Goal: Task Accomplishment & Management: Use online tool/utility

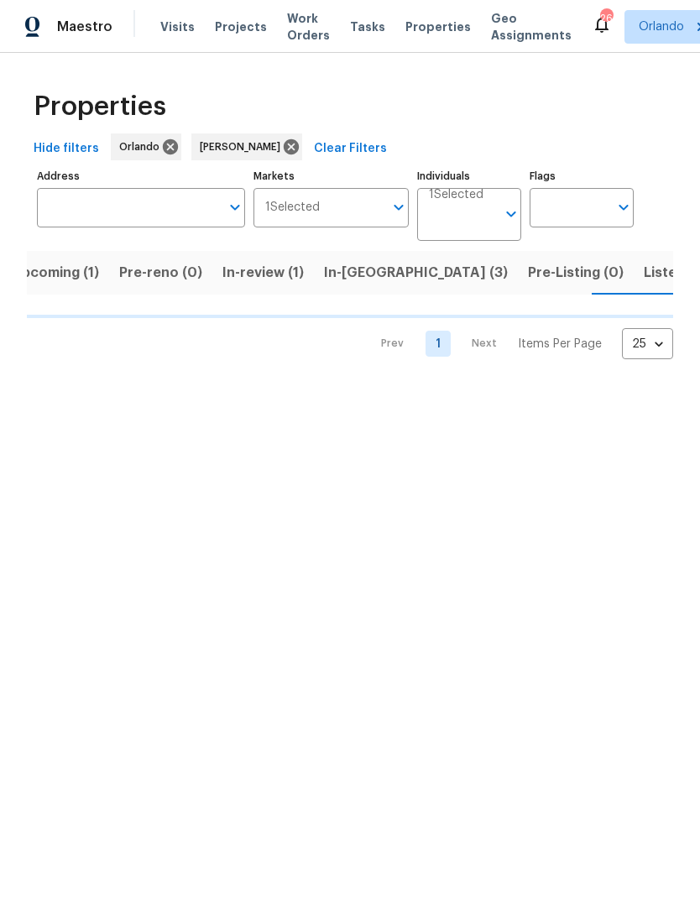
scroll to position [0, 27]
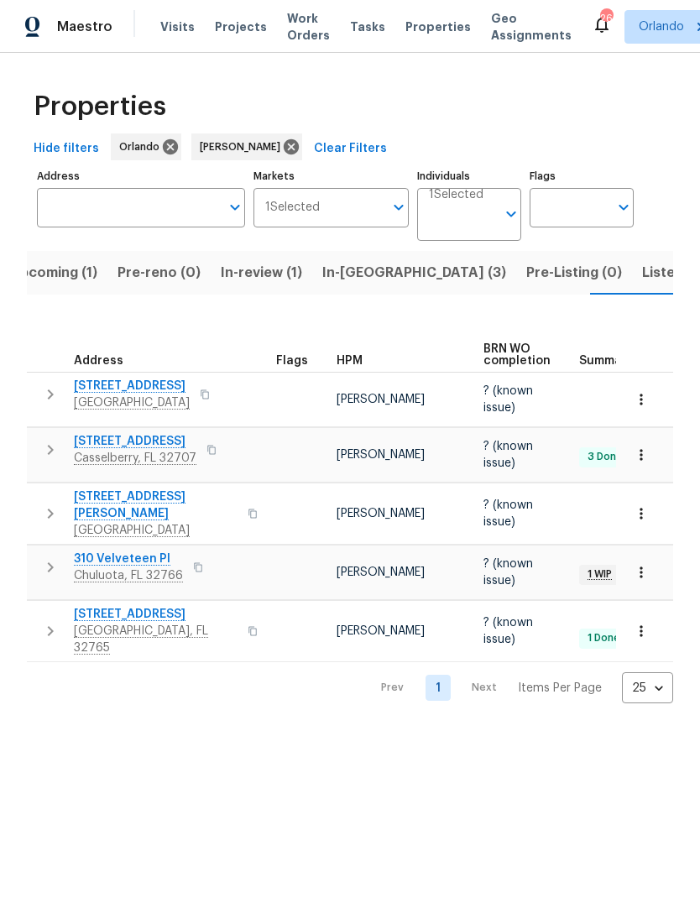
click at [124, 433] on span "412 Ranch Trl" at bounding box center [135, 441] width 123 height 17
click at [644, 446] on icon "button" at bounding box center [641, 454] width 17 height 17
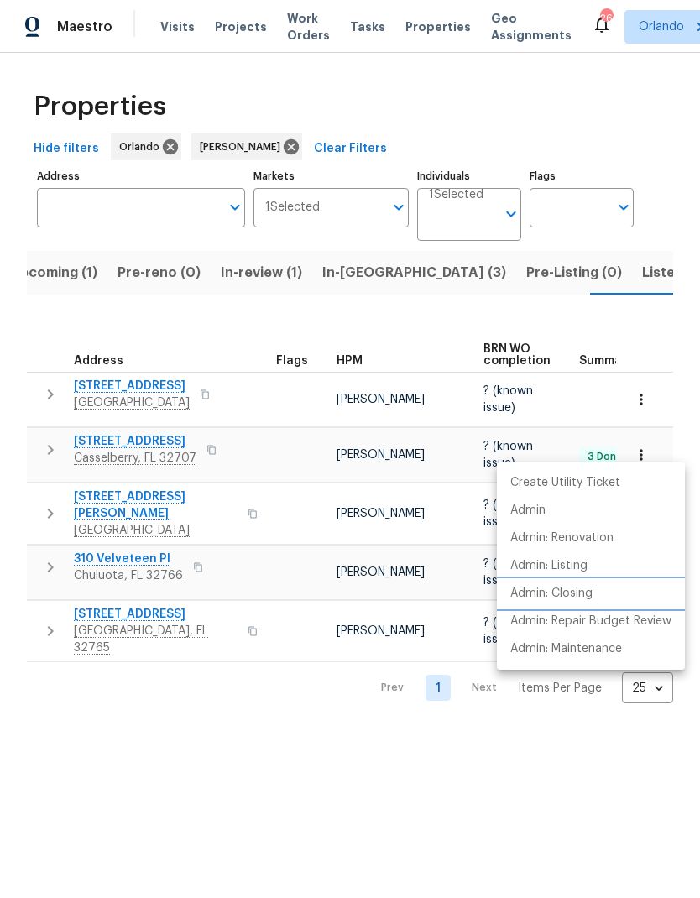
click at [585, 595] on p "Admin: Closing" at bounding box center [551, 594] width 82 height 18
click at [126, 435] on div at bounding box center [350, 449] width 700 height 898
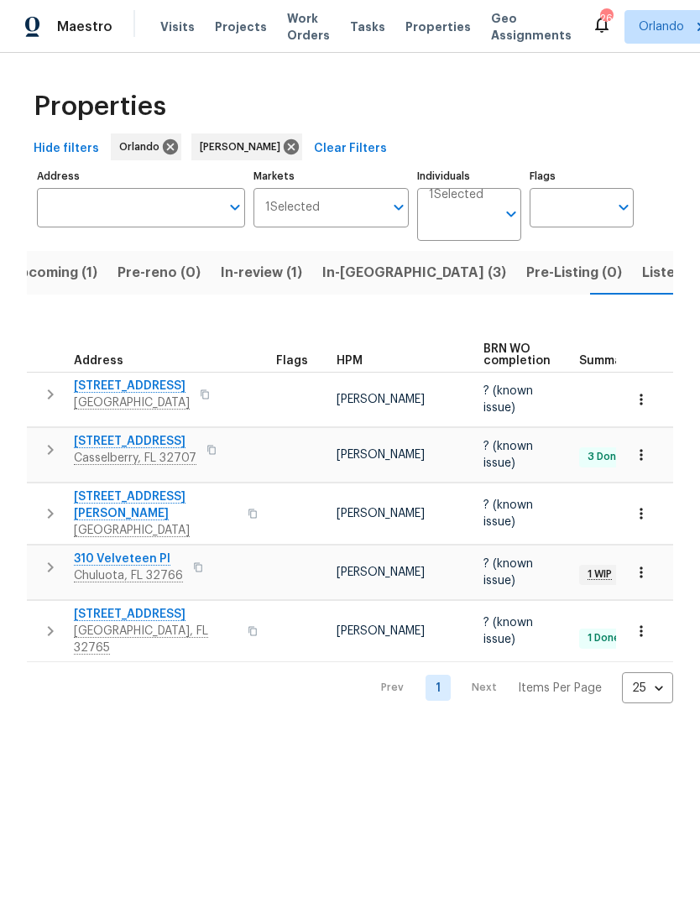
click at [127, 437] on span "412 Ranch Trl" at bounding box center [135, 441] width 123 height 17
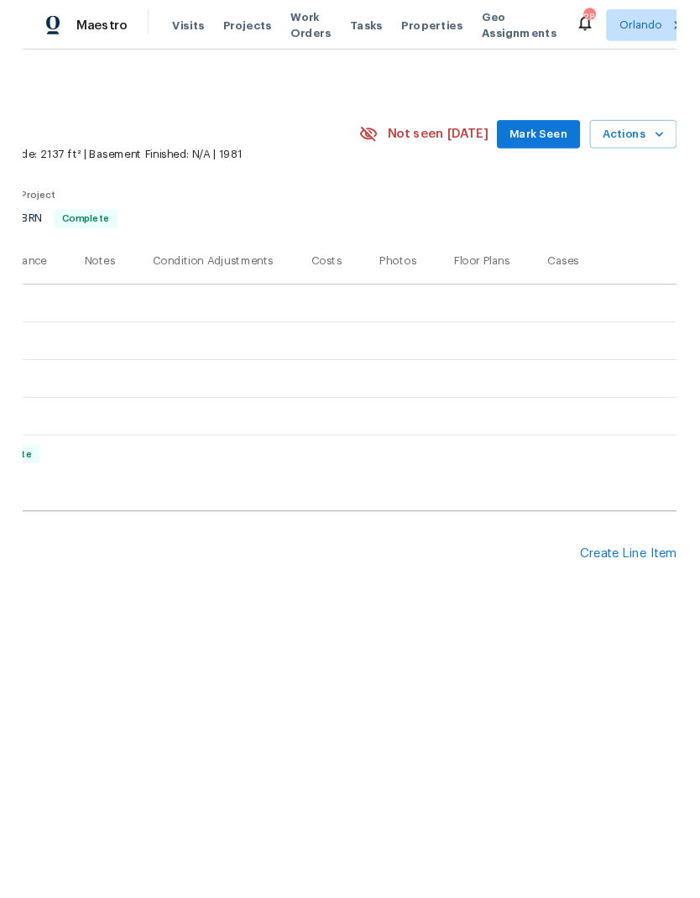
scroll to position [0, 248]
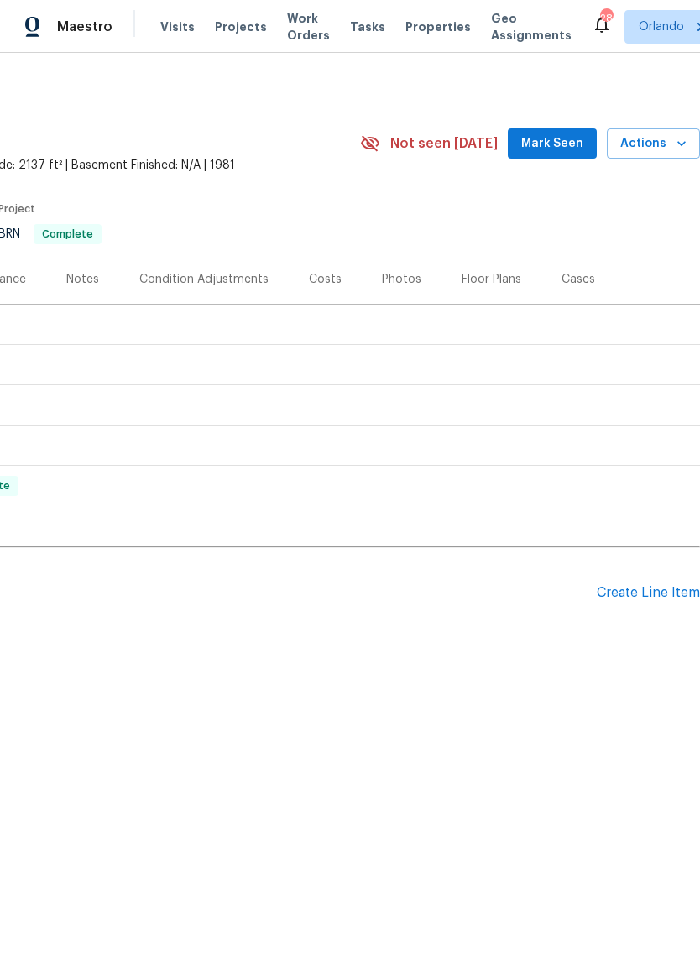
click at [671, 579] on div "Pending Line Items Create Line Item" at bounding box center [226, 593] width 948 height 78
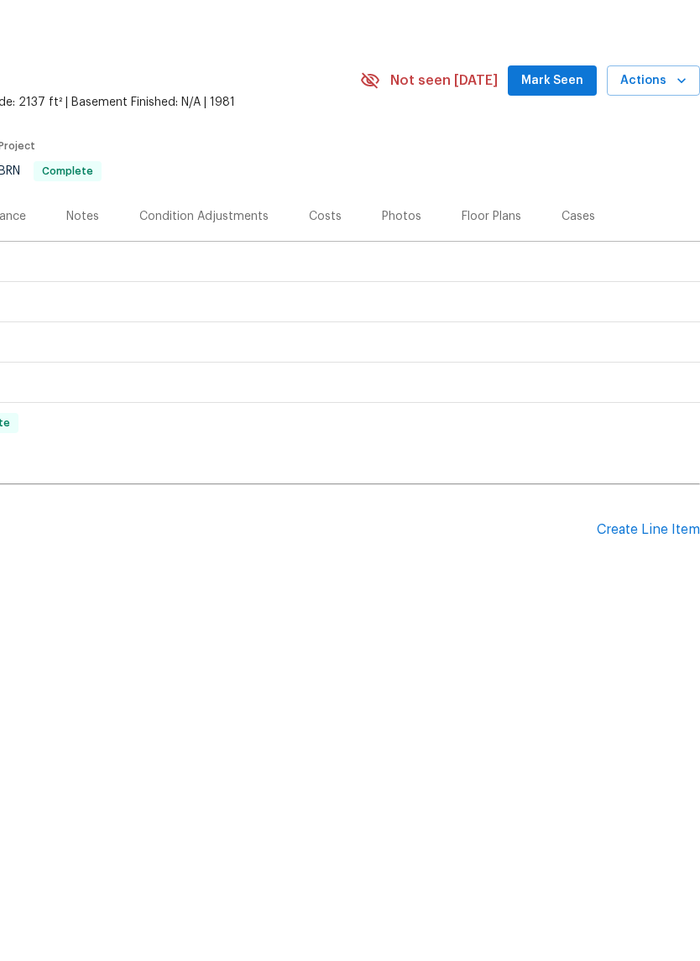
click at [662, 585] on div "Create Line Item" at bounding box center [648, 593] width 103 height 16
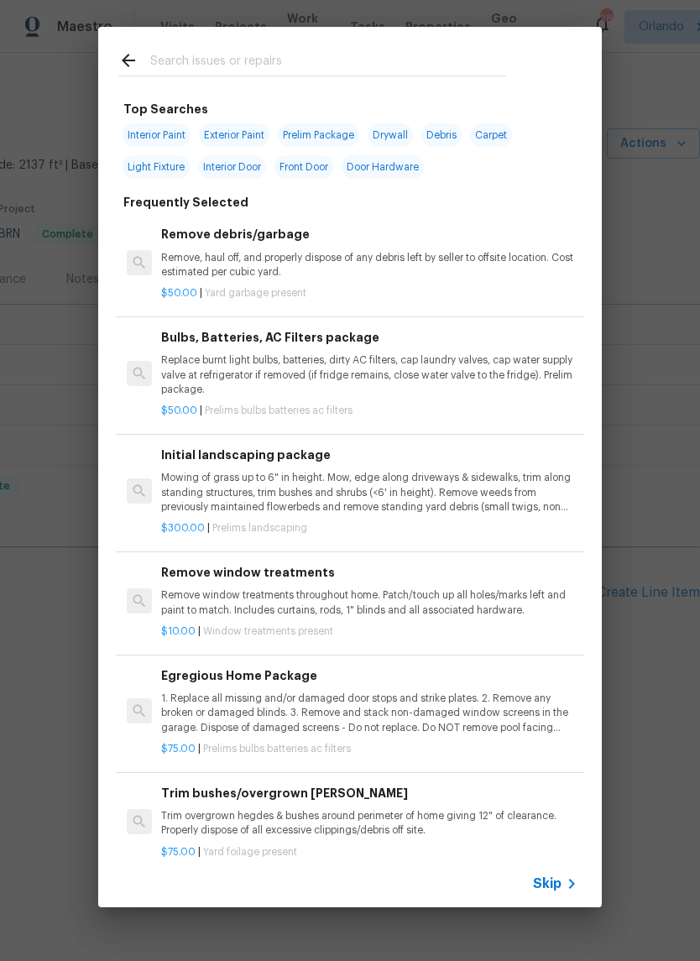
click at [224, 64] on input "text" at bounding box center [328, 62] width 356 height 25
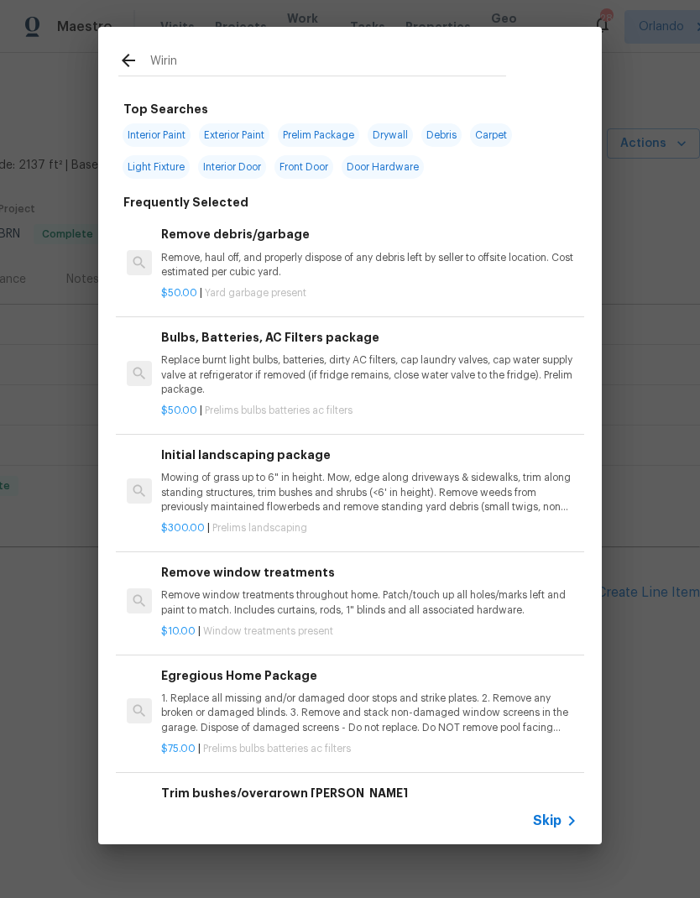
type input "Wiring"
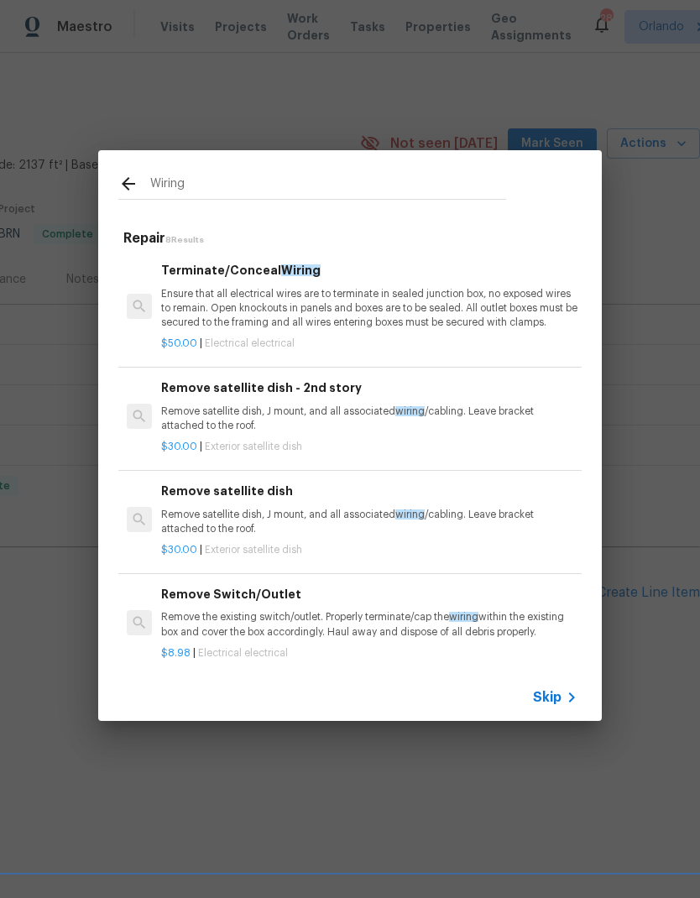
click at [492, 305] on p "Ensure that all electrical wires are to terminate in sealed junction box, no ex…" at bounding box center [369, 308] width 416 height 43
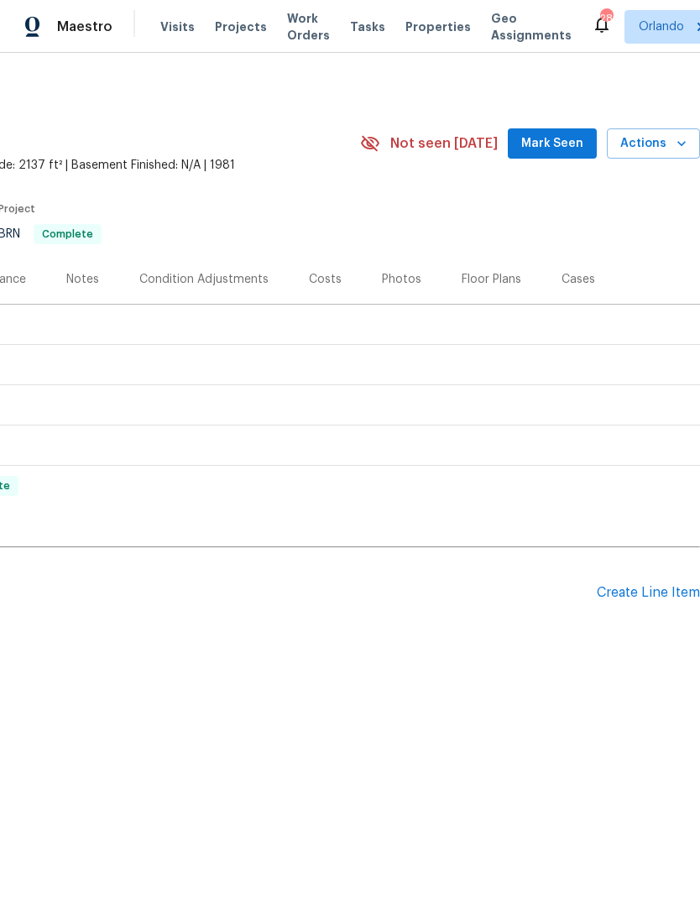
click at [660, 594] on div "Create Line Item" at bounding box center [648, 593] width 103 height 16
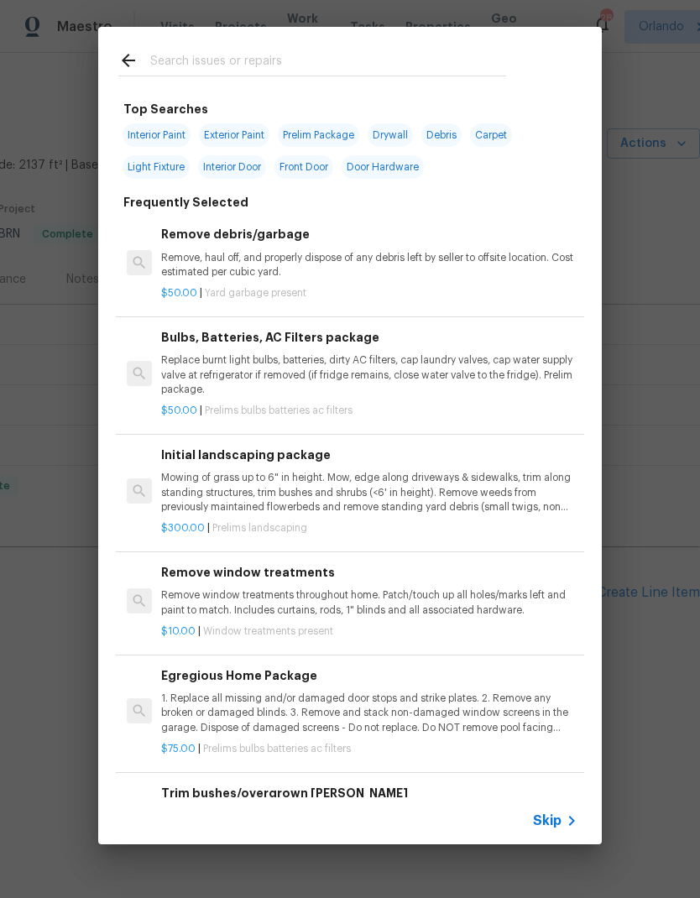
click at [222, 66] on input "text" at bounding box center [328, 62] width 356 height 25
type input "Wiring"
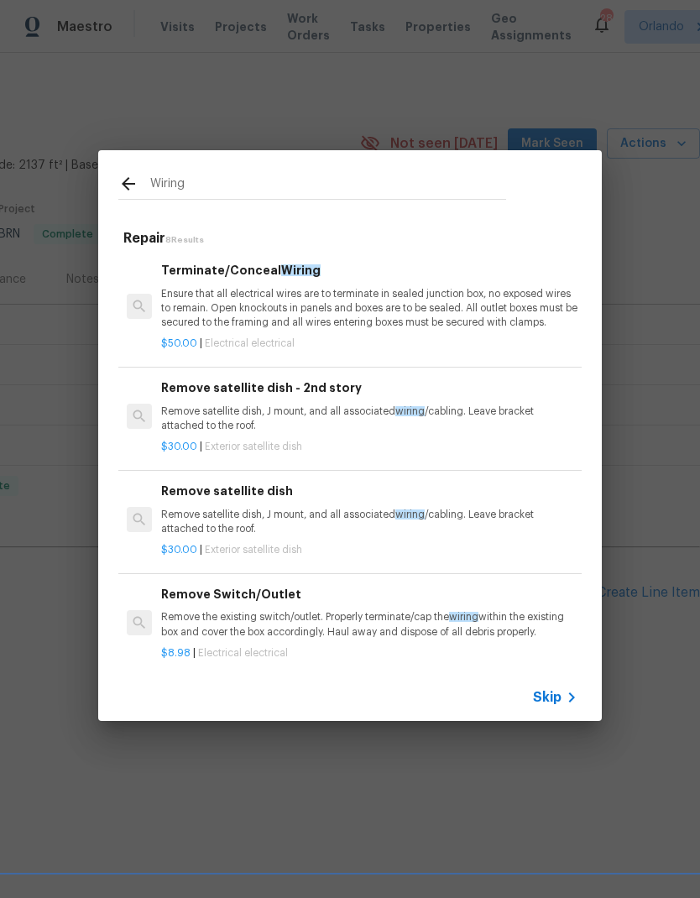
click at [225, 300] on p "Ensure that all electrical wires are to terminate in sealed junction box, no ex…" at bounding box center [369, 308] width 416 height 43
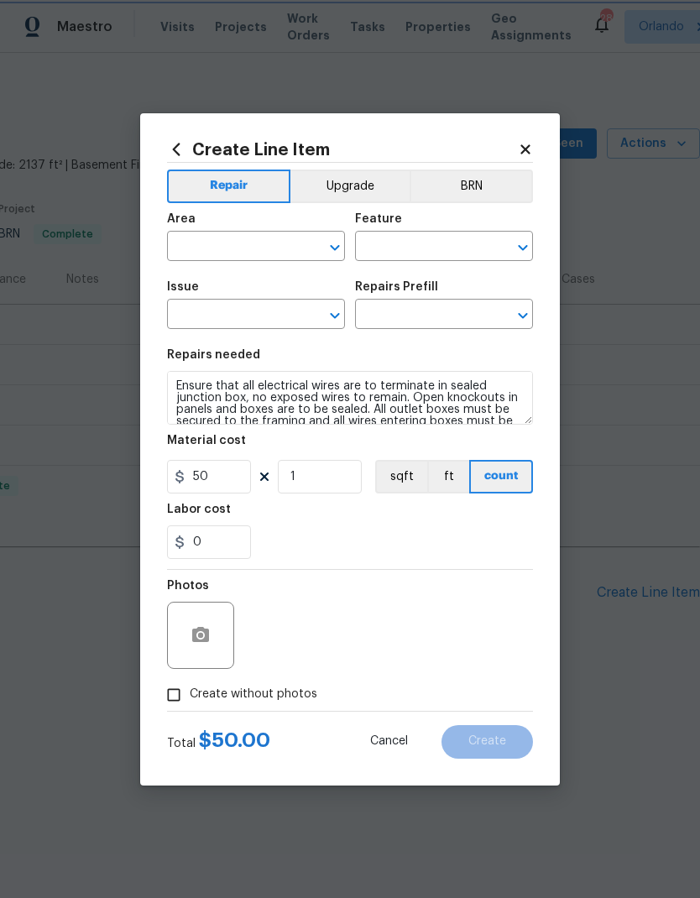
type input "Electrical"
type input "Terminate/Conceal Wiring $50.00"
click at [248, 244] on input "text" at bounding box center [232, 248] width 131 height 26
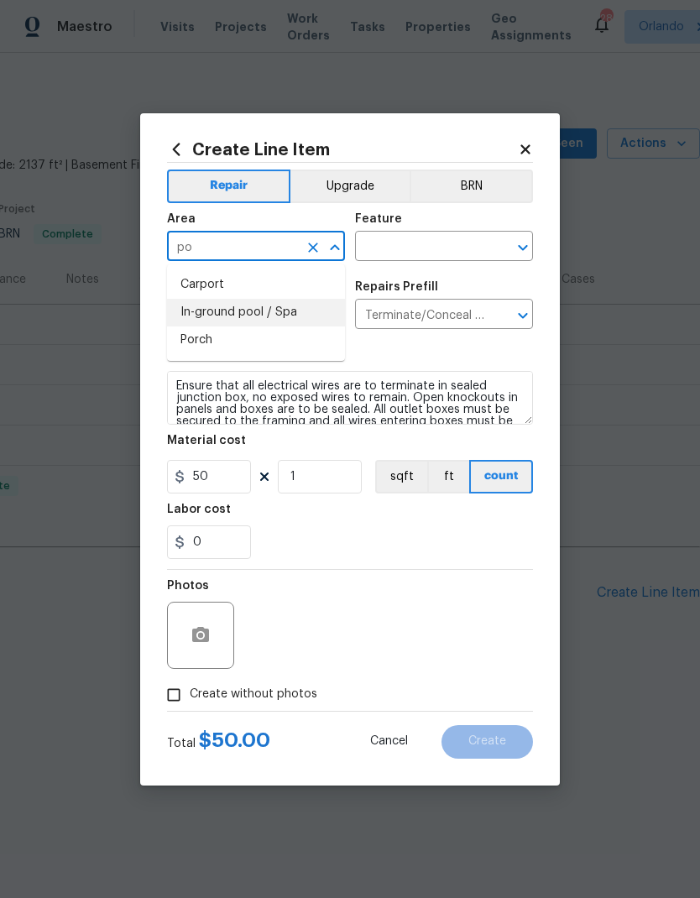
click at [270, 315] on li "In-ground pool / Spa" at bounding box center [256, 313] width 178 height 28
type input "In-ground pool / Spa"
click at [444, 246] on input "text" at bounding box center [420, 248] width 131 height 26
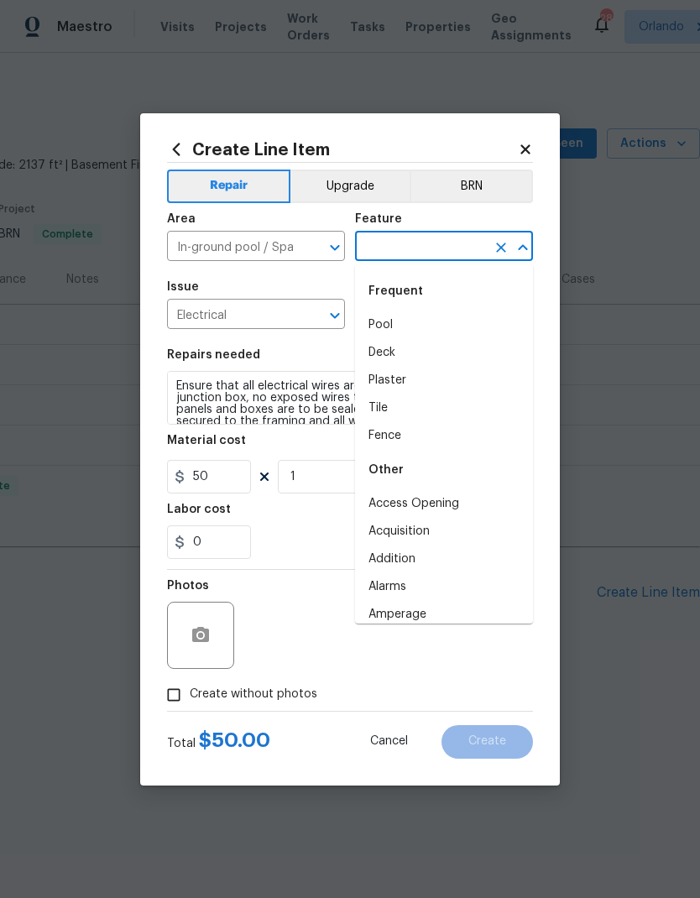
click at [386, 325] on li "Pool" at bounding box center [444, 325] width 178 height 28
type input "Pool"
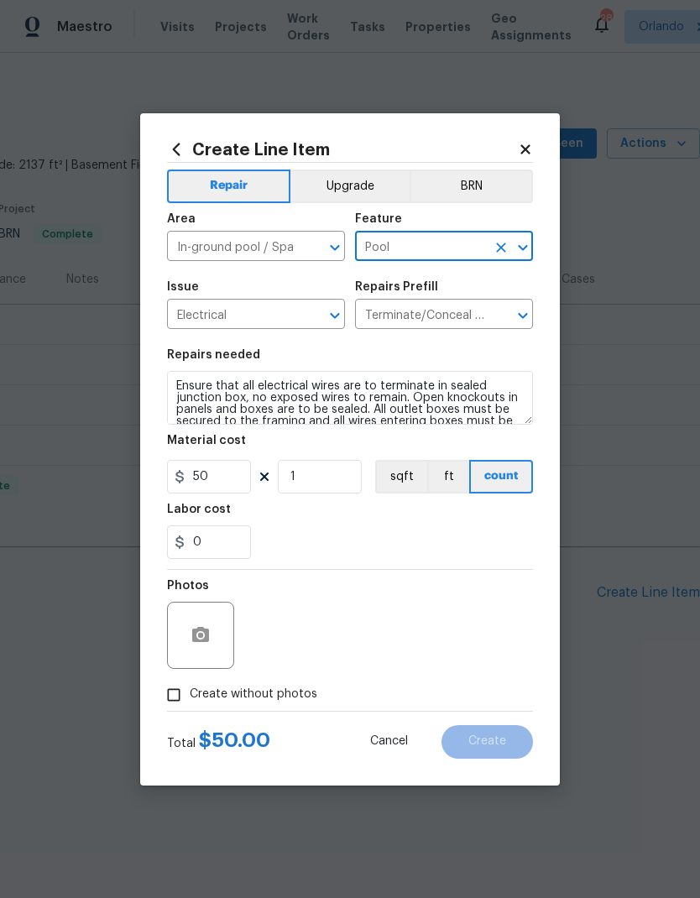
click at [452, 318] on input "Terminate/Conceal Wiring $50.00" at bounding box center [420, 316] width 131 height 26
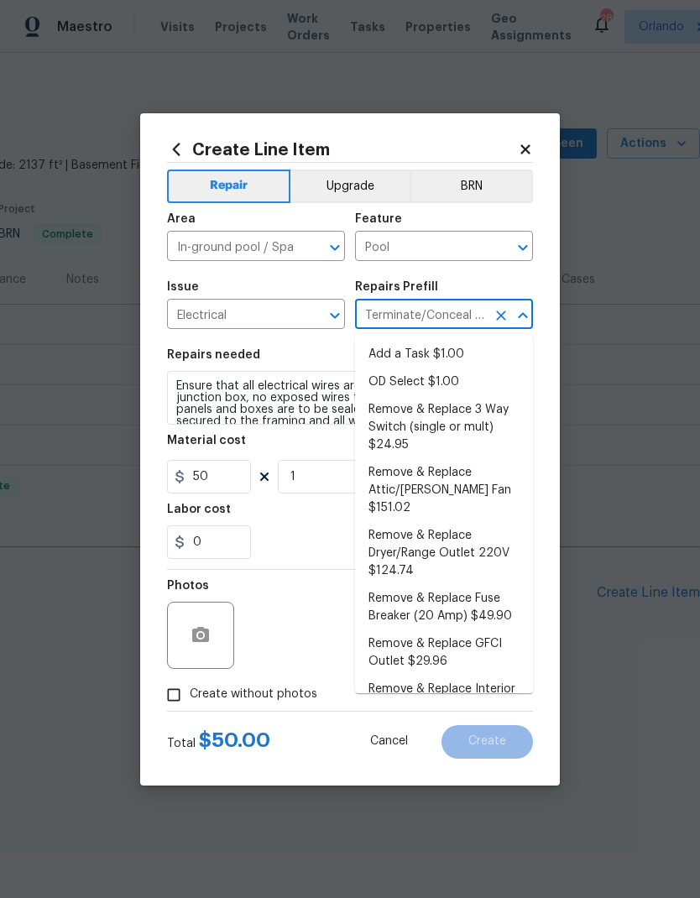
click at [420, 355] on li "Add a Task $1.00" at bounding box center [444, 355] width 178 height 28
type input "Add a Task $1.00"
type textarea "HPM to detail"
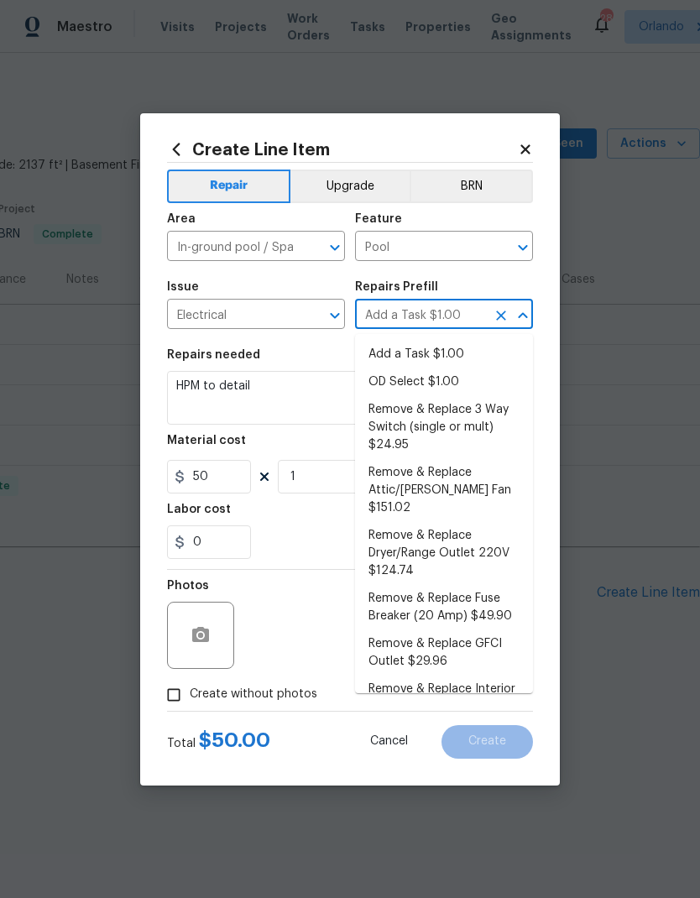
type input "1"
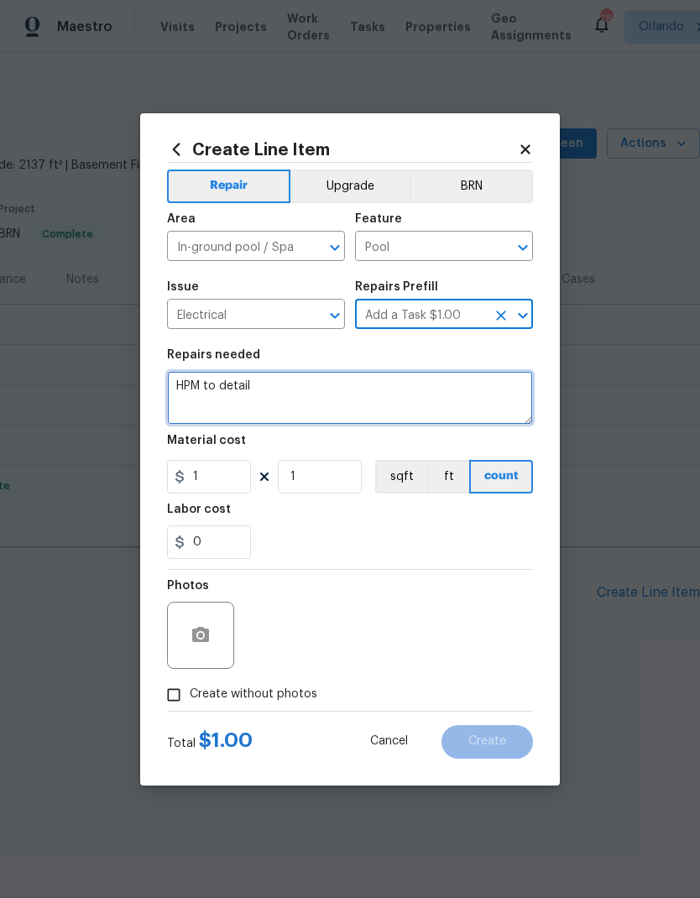
click at [256, 402] on textarea "HPM to detail" at bounding box center [350, 398] width 366 height 54
click at [255, 402] on textarea "HPM to detail" at bounding box center [350, 398] width 366 height 54
click at [245, 390] on textarea "HPM to detail" at bounding box center [350, 398] width 366 height 54
click at [244, 389] on textarea "HPM to detail" at bounding box center [350, 398] width 366 height 54
click at [219, 377] on textarea "HPM to detail" at bounding box center [350, 398] width 366 height 54
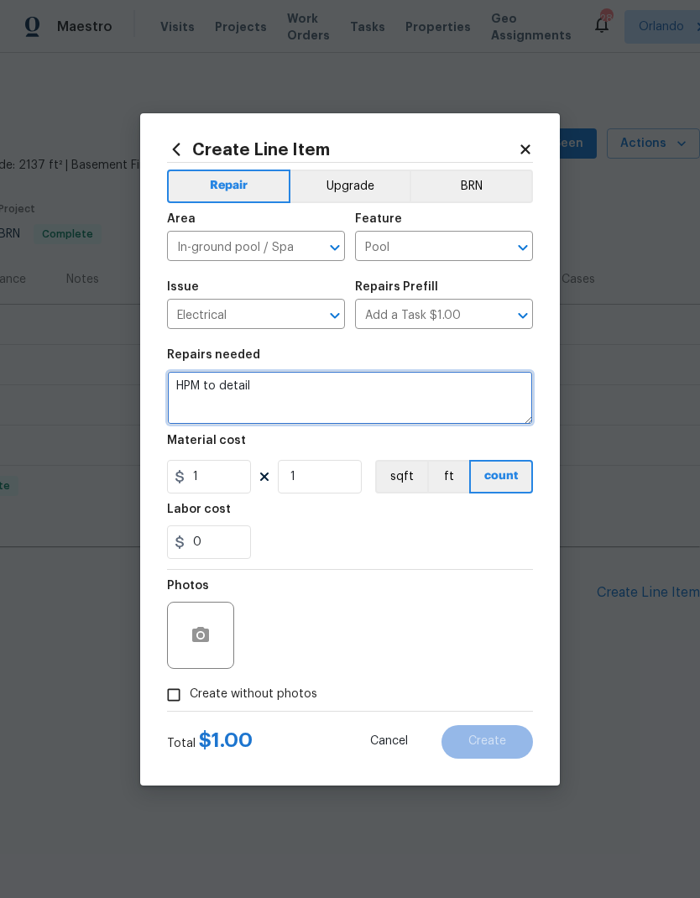
click at [219, 377] on textarea "HPM to detail" at bounding box center [350, 398] width 366 height 54
type textarea "Repair damaged conduit and wiring at pool equipment."
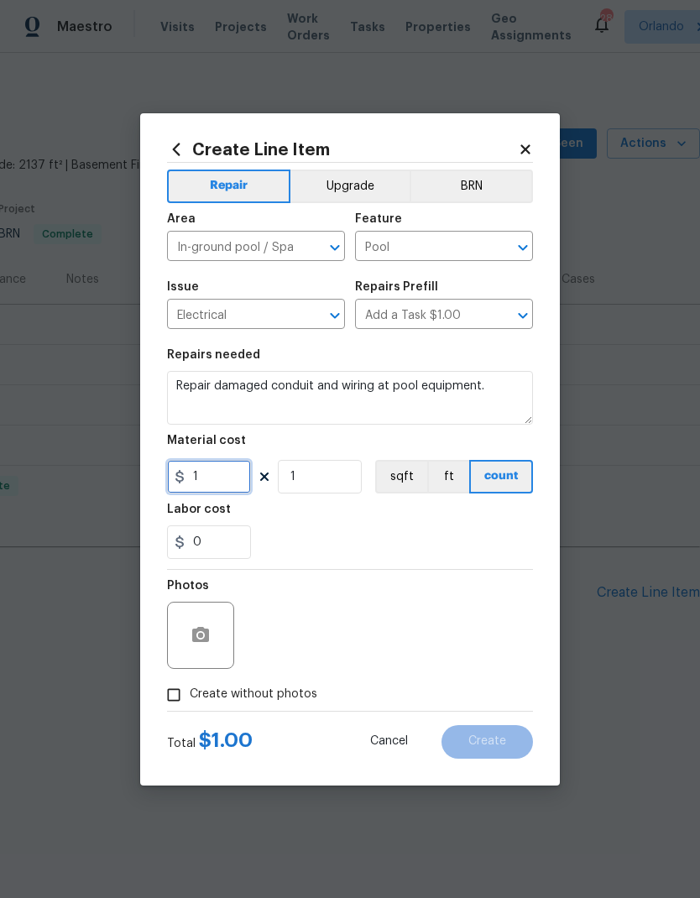
click at [225, 472] on input "1" at bounding box center [209, 477] width 84 height 34
type input "75"
click at [388, 531] on div "0" at bounding box center [350, 542] width 366 height 34
click at [284, 698] on span "Create without photos" at bounding box center [254, 695] width 128 height 18
click at [190, 698] on input "Create without photos" at bounding box center [174, 695] width 32 height 32
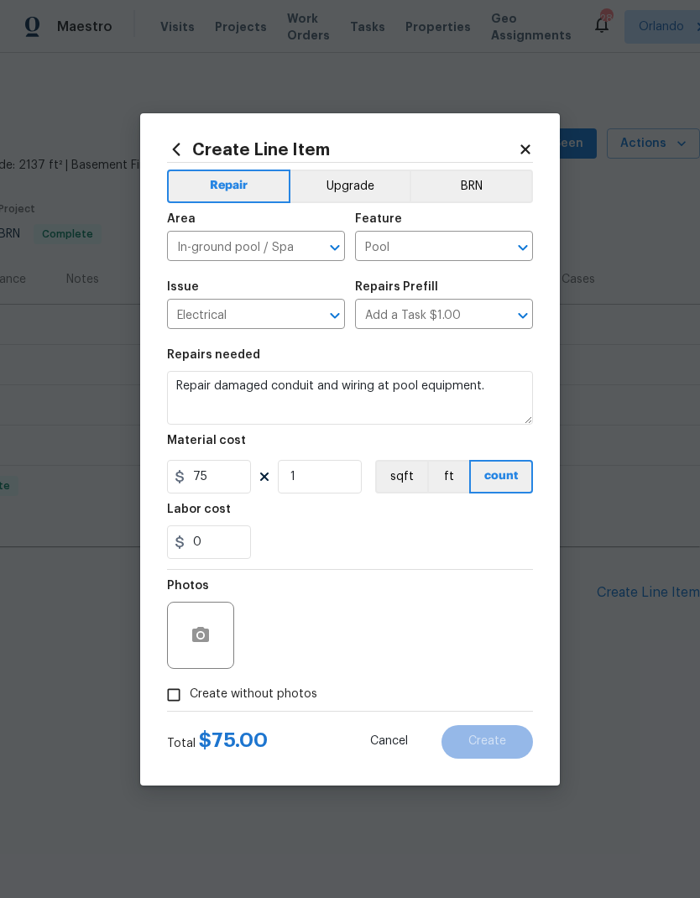
checkbox input "true"
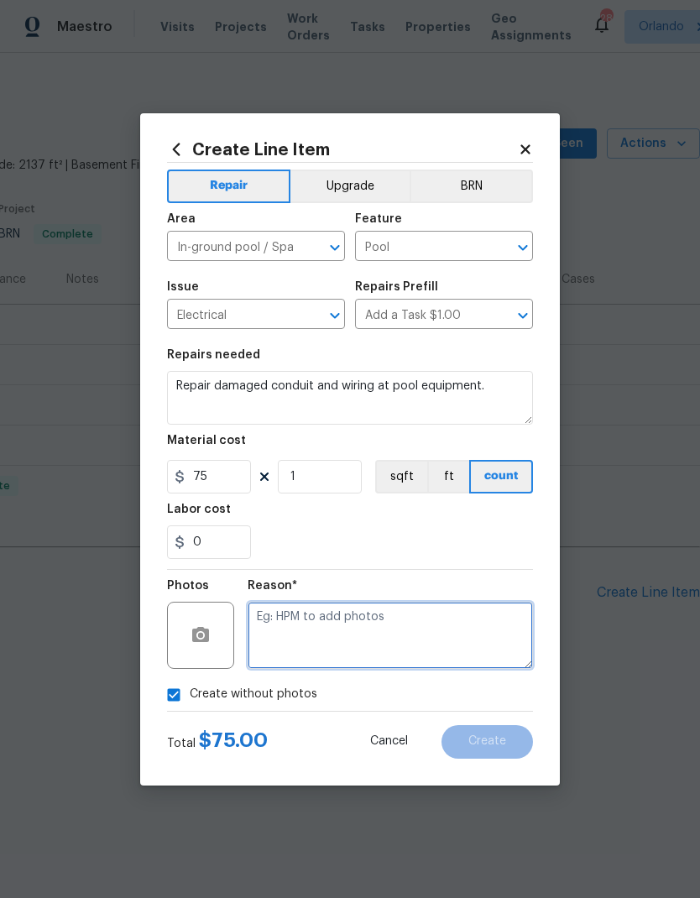
click at [373, 622] on textarea at bounding box center [390, 635] width 285 height 67
type textarea "Na"
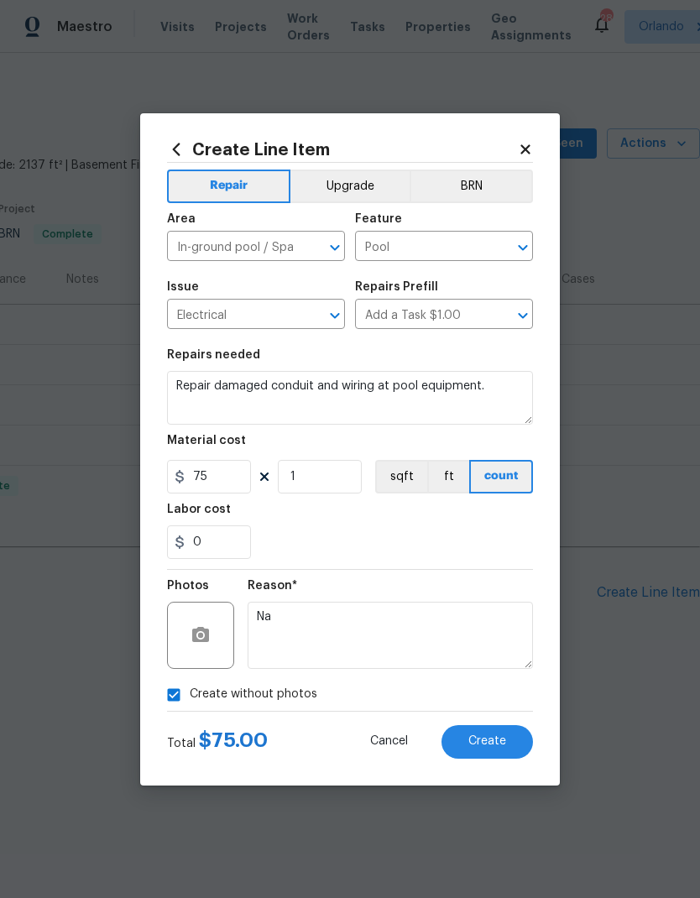
click at [500, 735] on button "Create" at bounding box center [486, 742] width 91 height 34
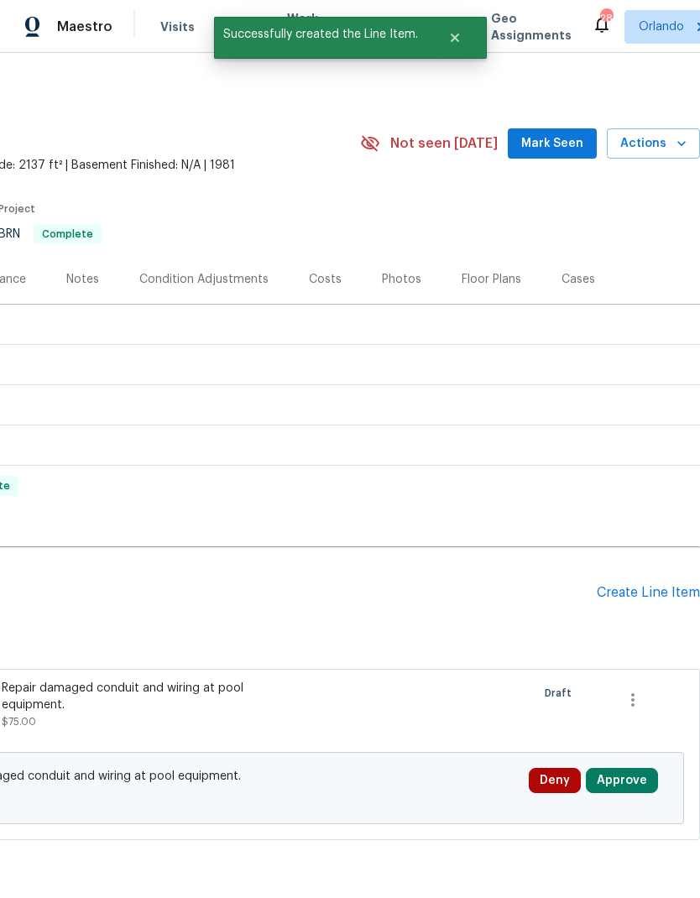
click at [653, 590] on div "Create Line Item" at bounding box center [648, 593] width 103 height 16
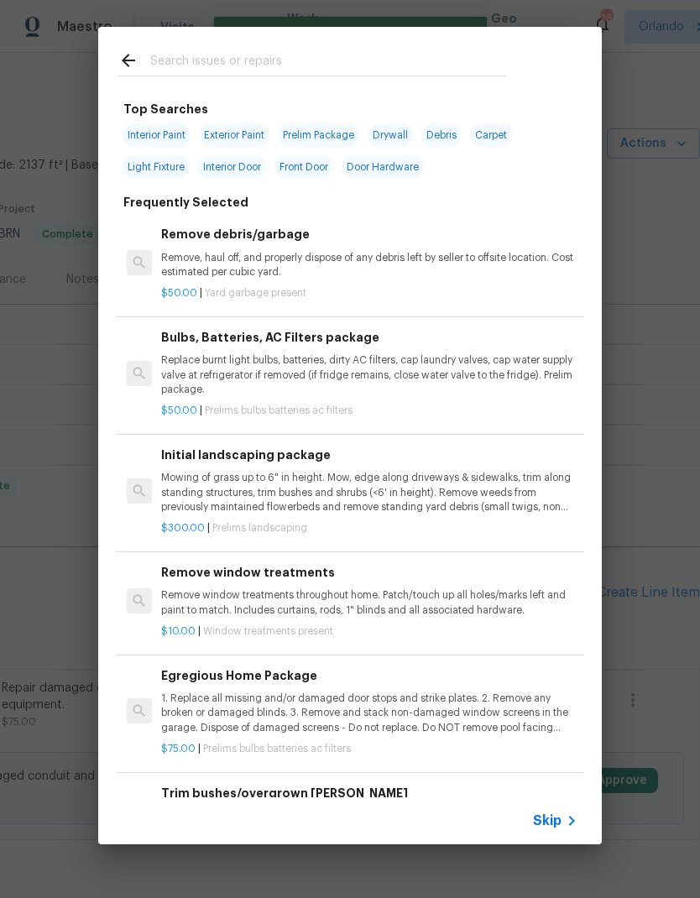
click at [238, 67] on input "text" at bounding box center [328, 62] width 356 height 25
type input "Downs"
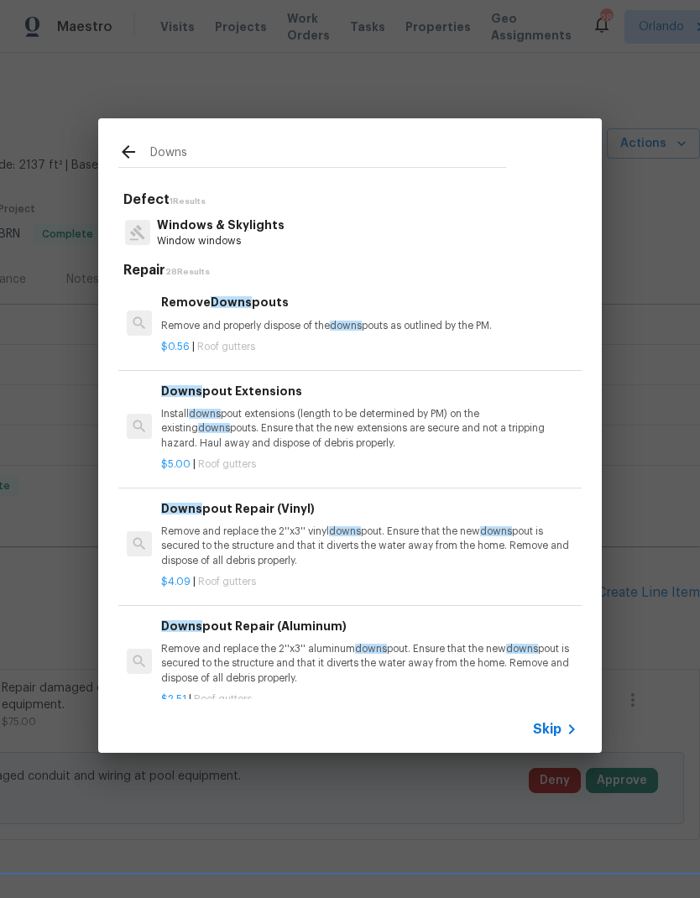
click at [408, 420] on p "Install downs pout extensions (length to be determined by PM) on the existing d…" at bounding box center [369, 428] width 416 height 43
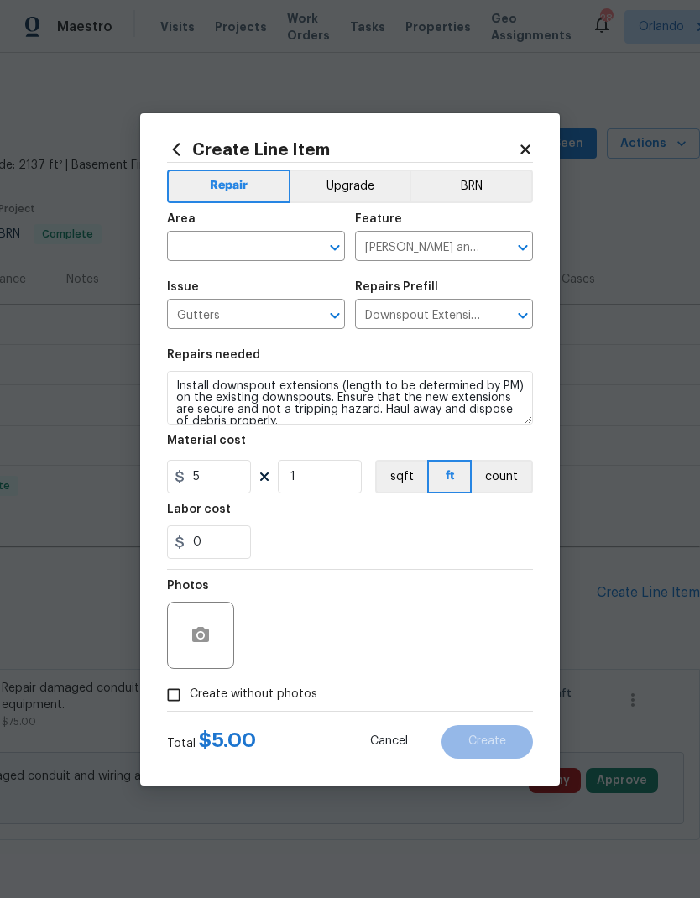
click at [285, 251] on input "text" at bounding box center [232, 248] width 131 height 26
type input "g"
type input "e"
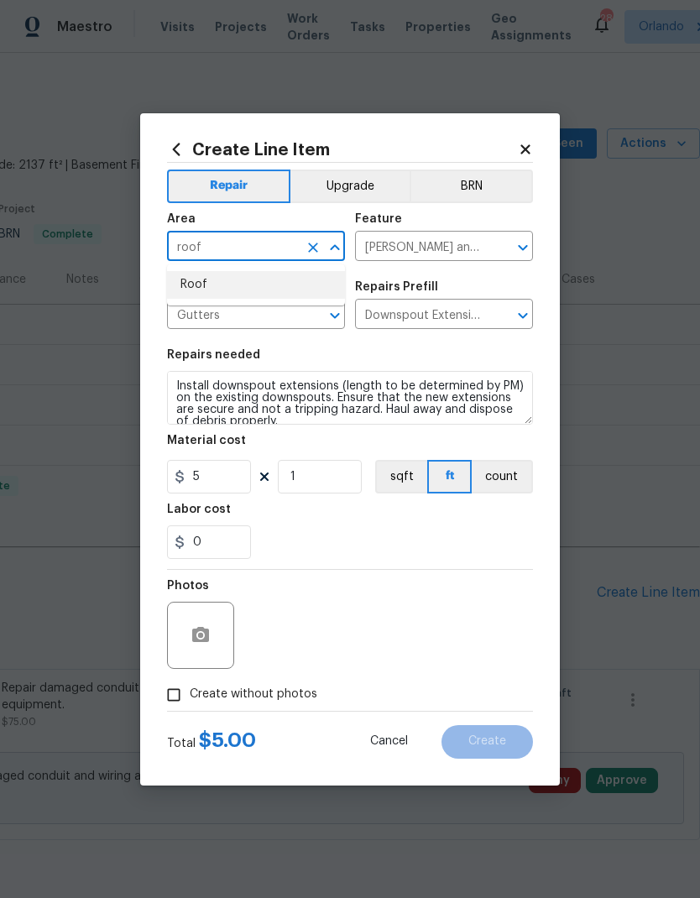
click at [198, 285] on li "Roof" at bounding box center [256, 285] width 178 height 28
type input "Roof"
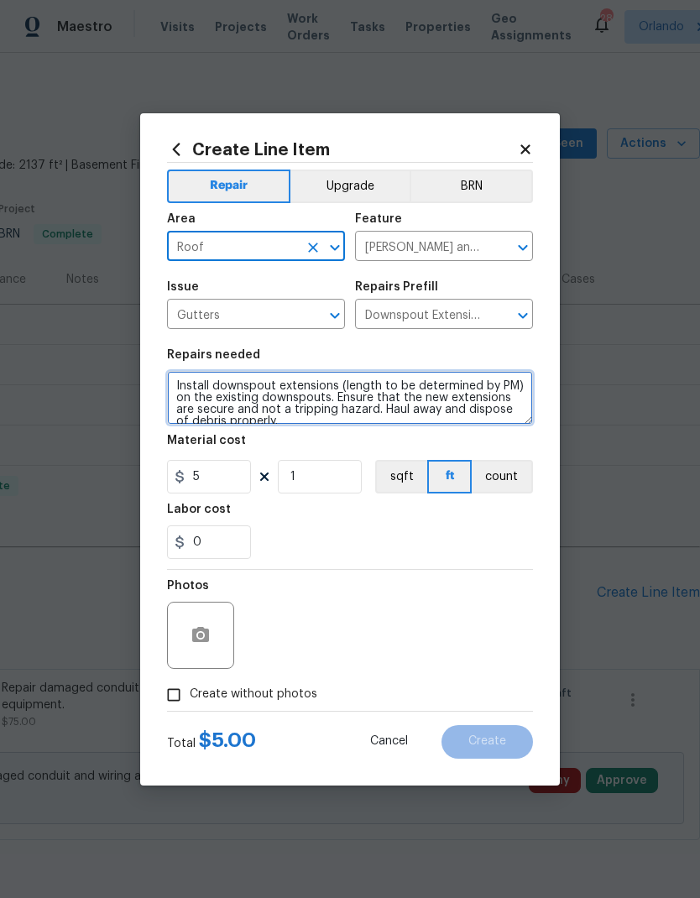
click at [215, 390] on textarea "Install downspout extensions (length to be determined by PM) on the existing do…" at bounding box center [350, 398] width 366 height 54
click at [193, 390] on textarea "Install downspout extensions (length to be determined by PM) on the existing do…" at bounding box center [350, 398] width 366 height 54
click at [192, 389] on textarea "Install downspout extensions (length to be determined by PM) on the existing do…" at bounding box center [350, 398] width 366 height 54
click at [192, 390] on textarea "Install downspout extensions (length to be determined by PM) on the existing do…" at bounding box center [350, 398] width 366 height 54
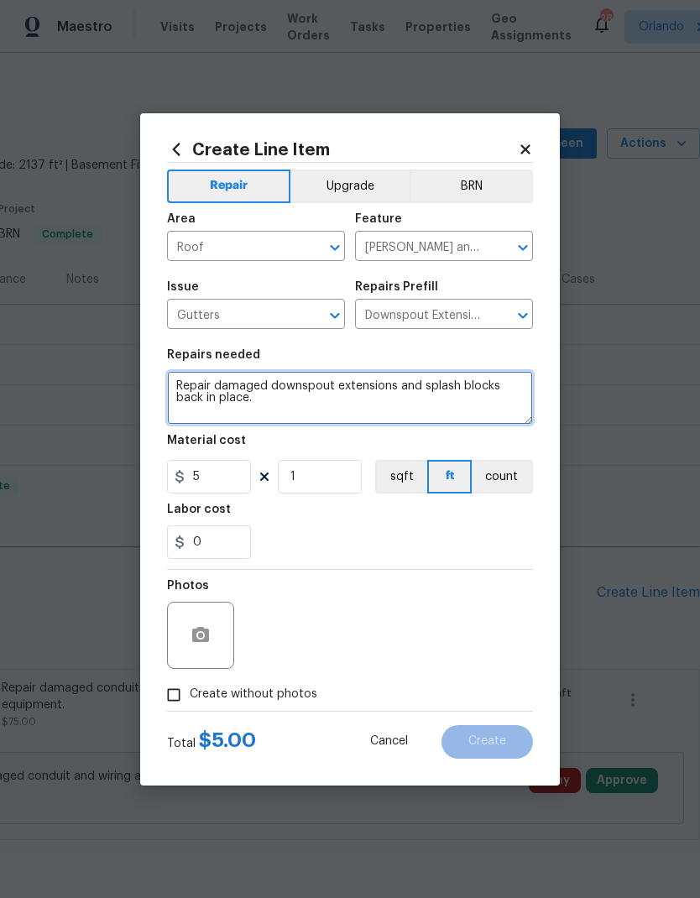
type textarea "Repair damaged downspout extensions and splash blocks back in place."
click at [525, 475] on button "count" at bounding box center [502, 477] width 61 height 34
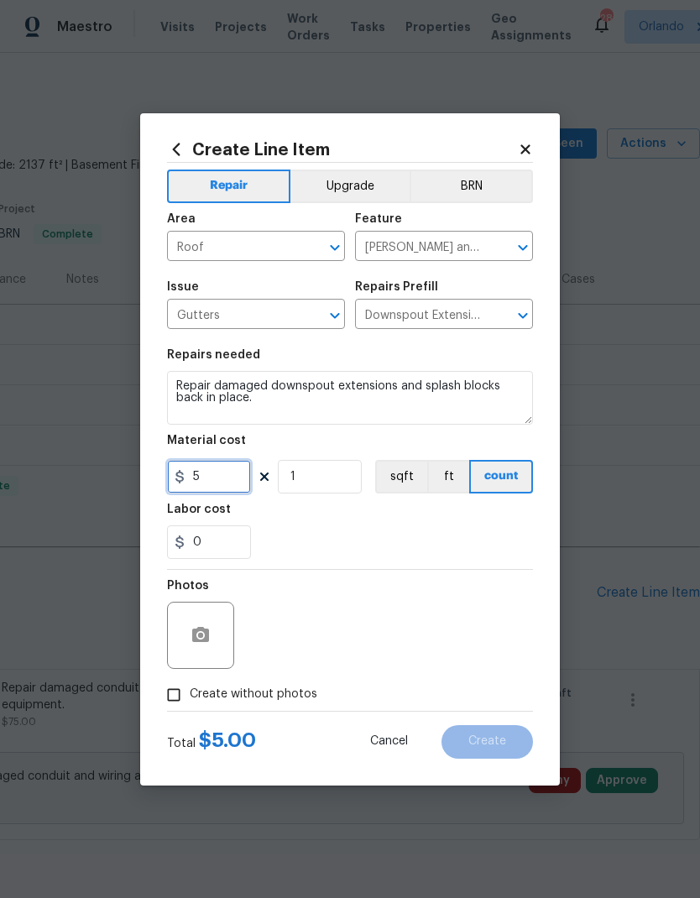
click at [219, 480] on input "5" at bounding box center [209, 477] width 84 height 34
type input "25"
click at [396, 509] on figure "Labor cost 0" at bounding box center [350, 531] width 366 height 55
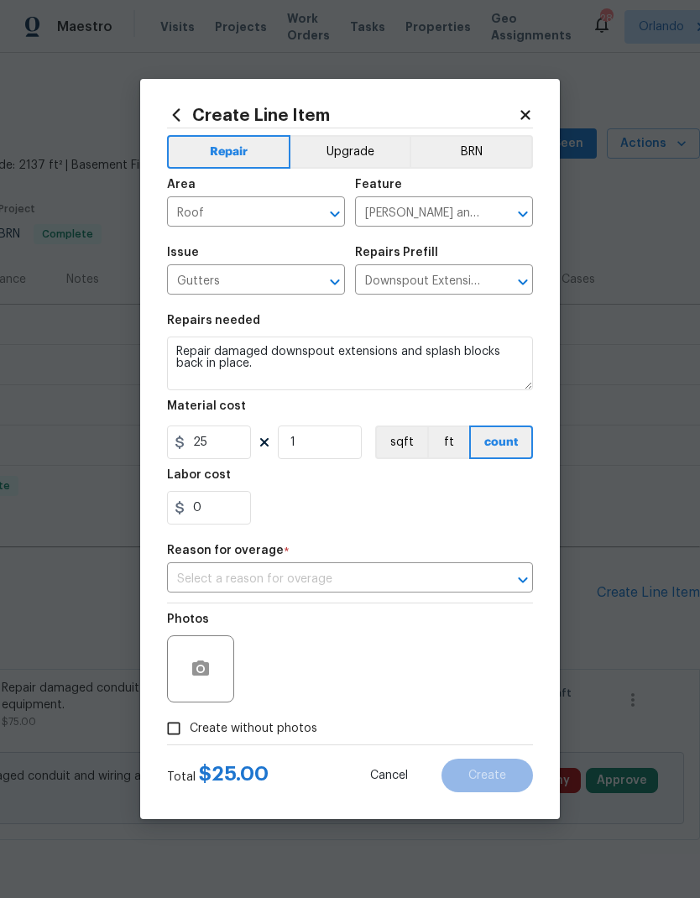
click at [406, 579] on input "text" at bounding box center [326, 579] width 319 height 26
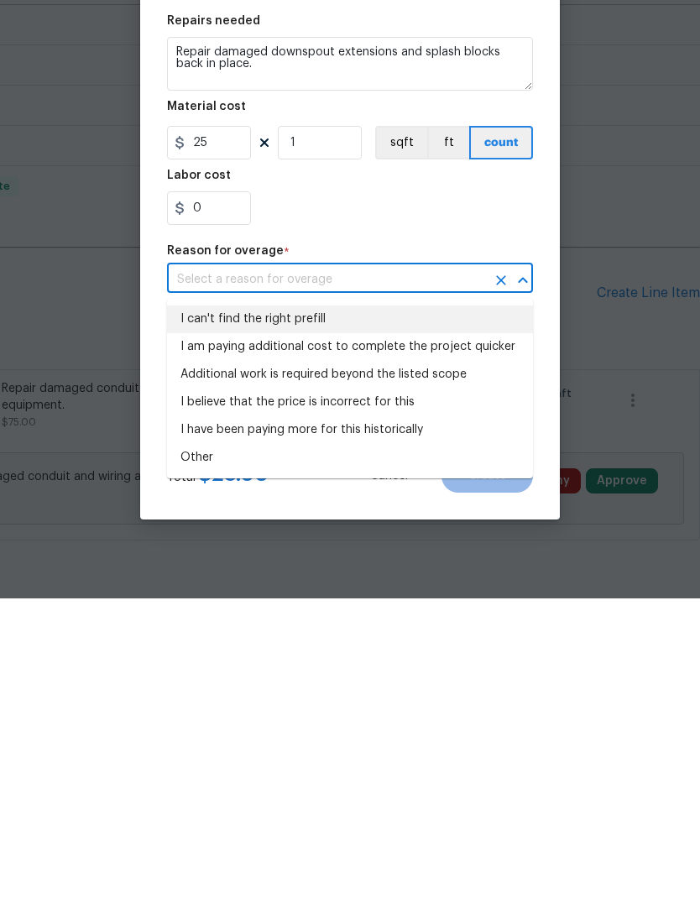
click at [301, 605] on li "I can't find the right prefill" at bounding box center [350, 619] width 366 height 28
type input "I can't find the right prefill"
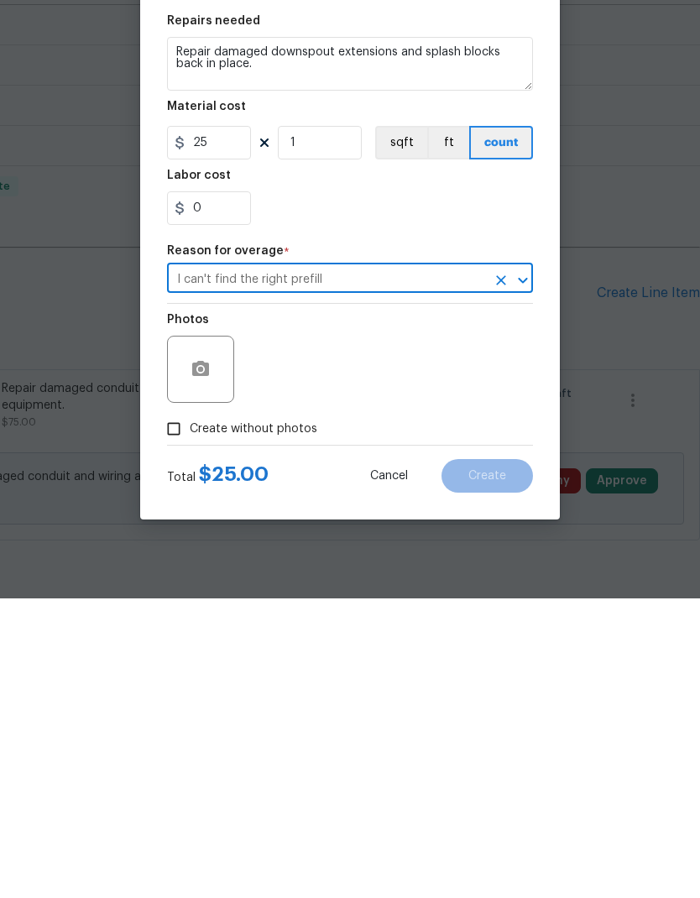
click at [287, 720] on span "Create without photos" at bounding box center [254, 729] width 128 height 18
click at [190, 712] on input "Create without photos" at bounding box center [174, 728] width 32 height 32
checkbox input "true"
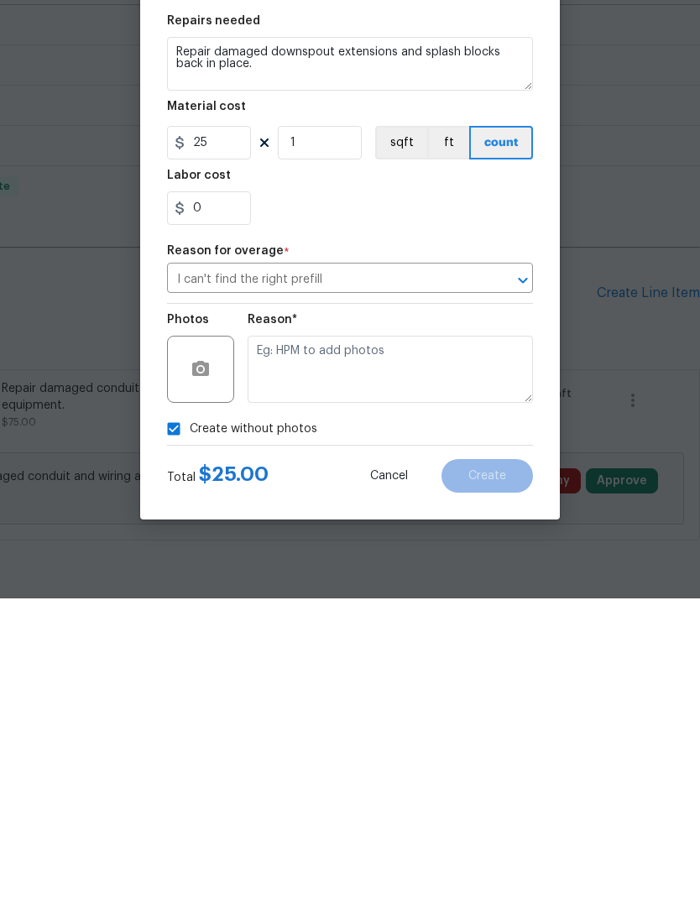
scroll to position [56, 0]
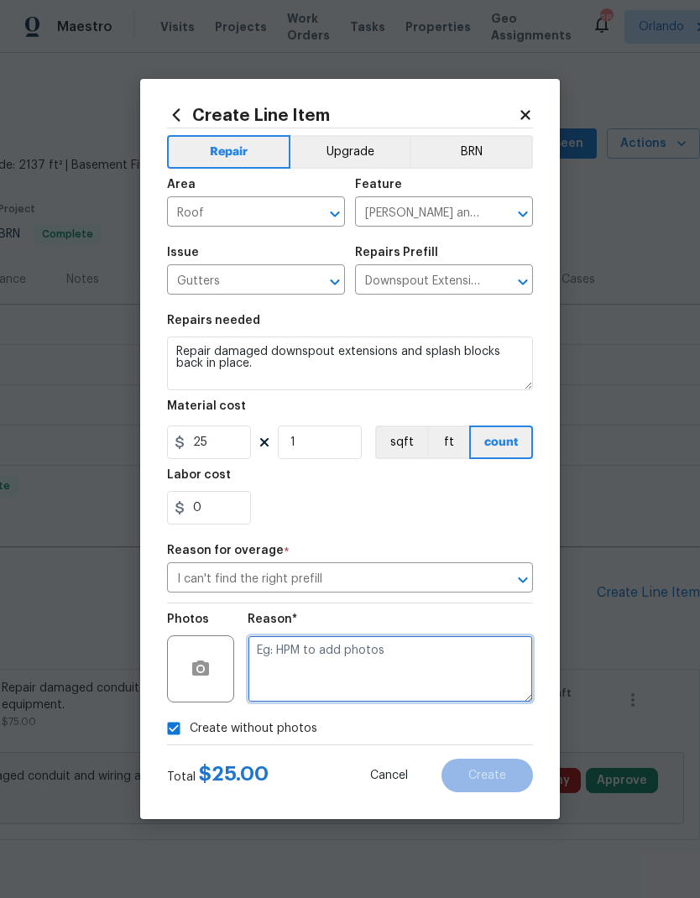
click at [369, 655] on textarea at bounding box center [390, 668] width 285 height 67
type textarea "Na"
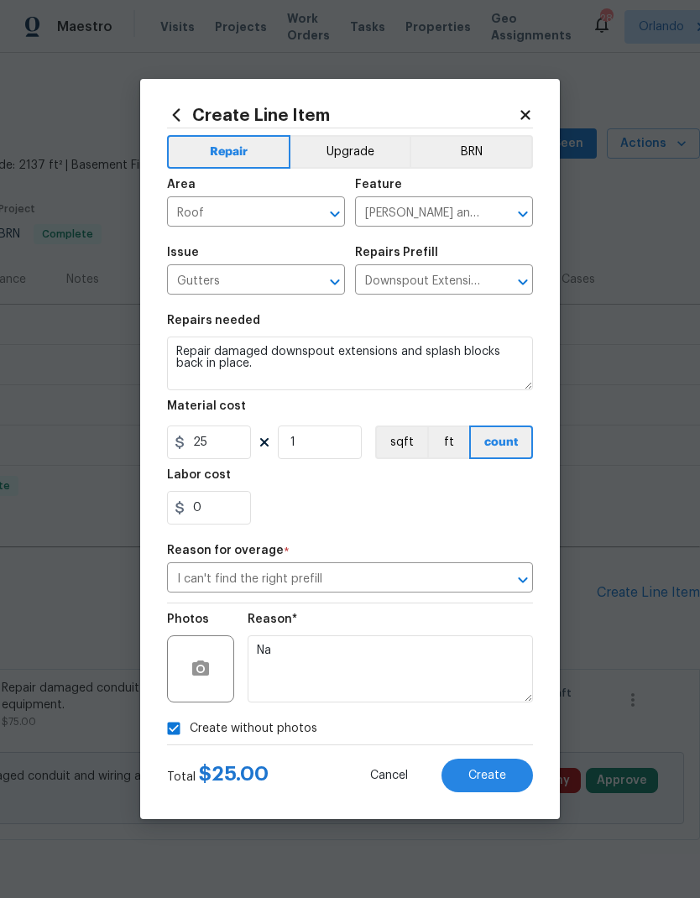
click at [504, 776] on span "Create" at bounding box center [487, 776] width 38 height 13
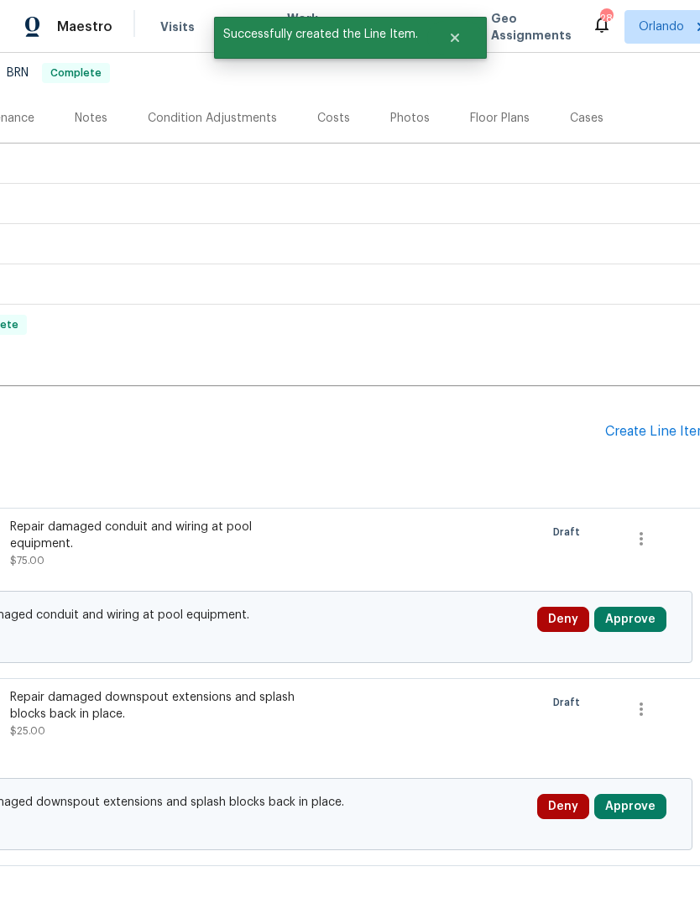
scroll to position [160, 240]
click at [643, 619] on button "Approve" at bounding box center [630, 620] width 72 height 25
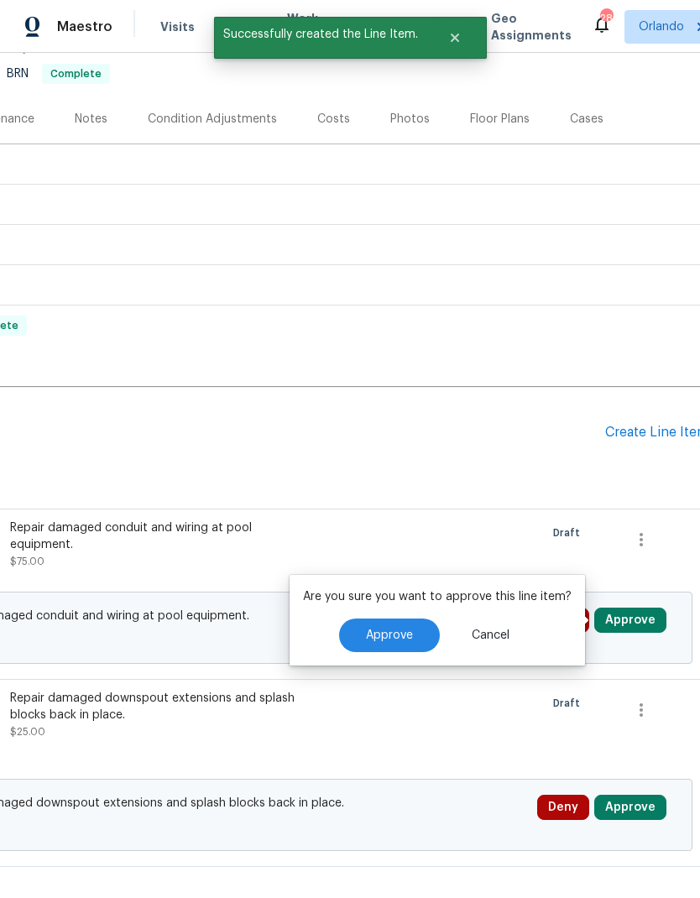
click at [399, 629] on span "Approve" at bounding box center [389, 635] width 47 height 13
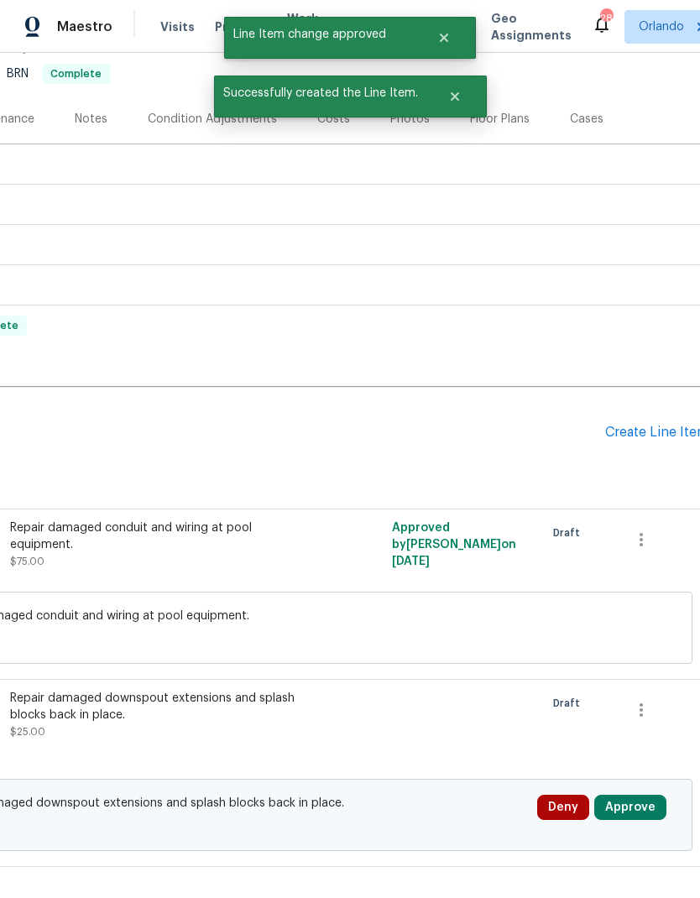
click at [628, 796] on button "Approve" at bounding box center [630, 807] width 72 height 25
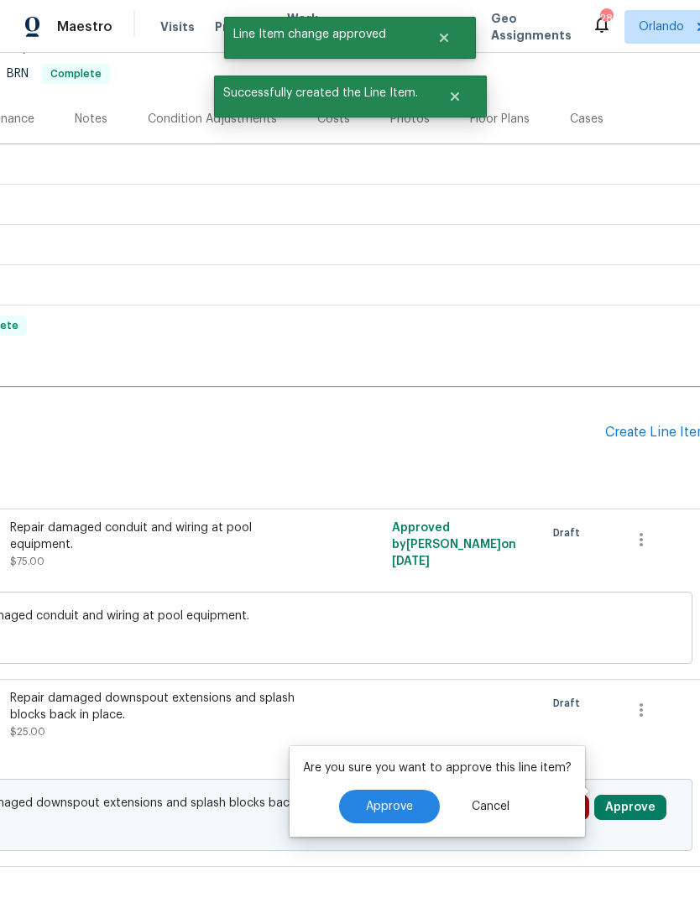
click at [392, 809] on span "Approve" at bounding box center [389, 807] width 47 height 13
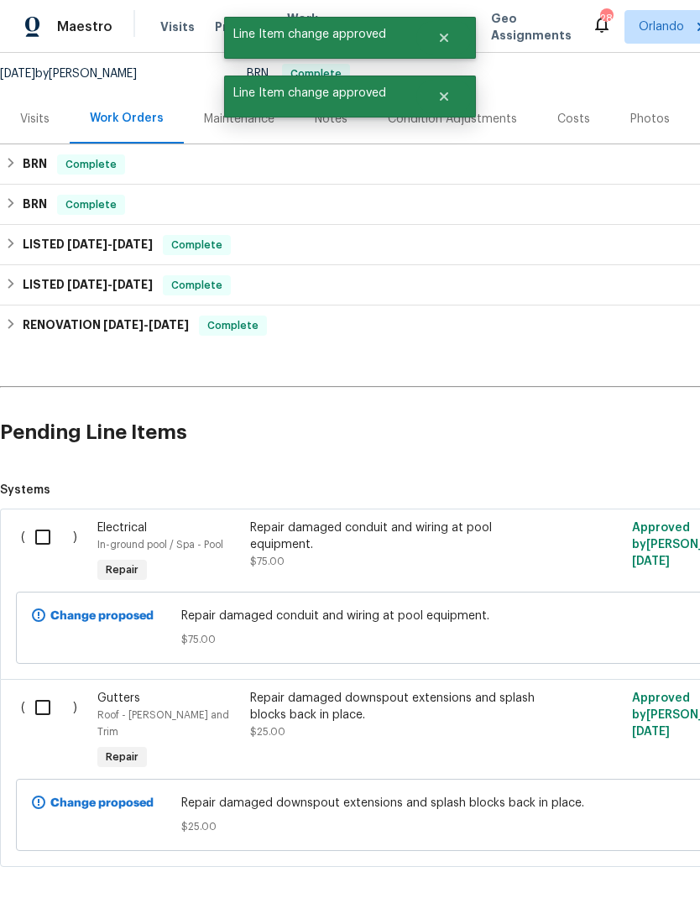
scroll to position [160, 0]
click at [33, 542] on input "checkbox" at bounding box center [49, 536] width 48 height 35
checkbox input "true"
click at [36, 704] on input "checkbox" at bounding box center [49, 707] width 48 height 35
checkbox input "true"
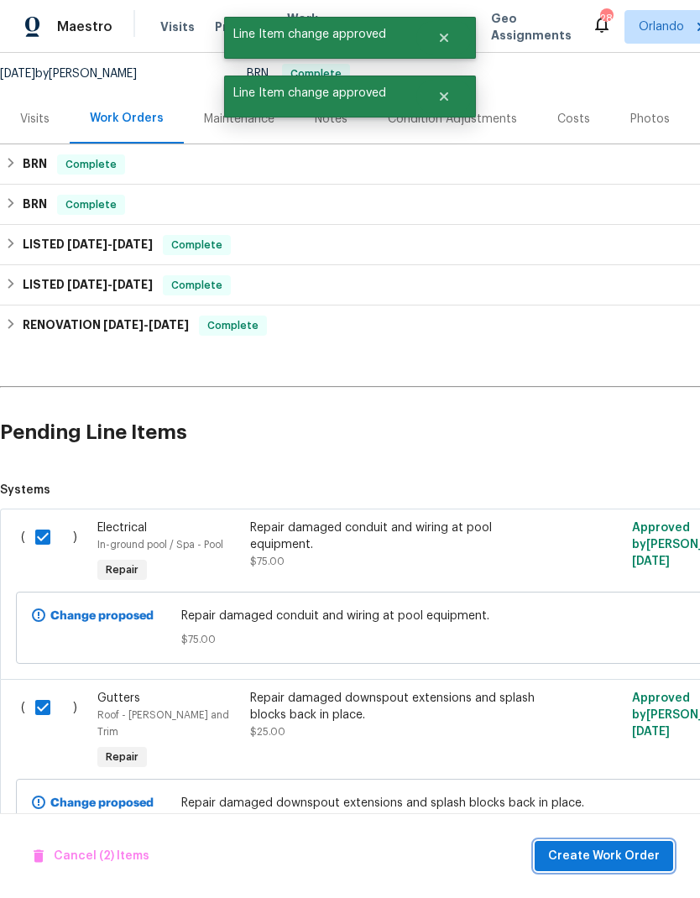
click at [620, 859] on span "Create Work Order" at bounding box center [604, 856] width 112 height 21
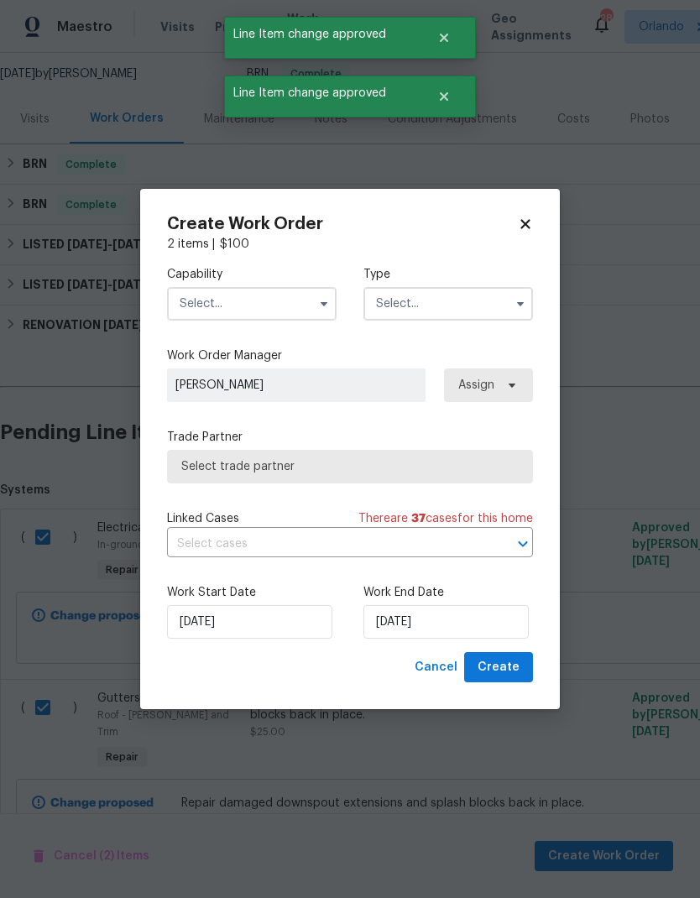
click at [271, 302] on input "text" at bounding box center [252, 304] width 170 height 34
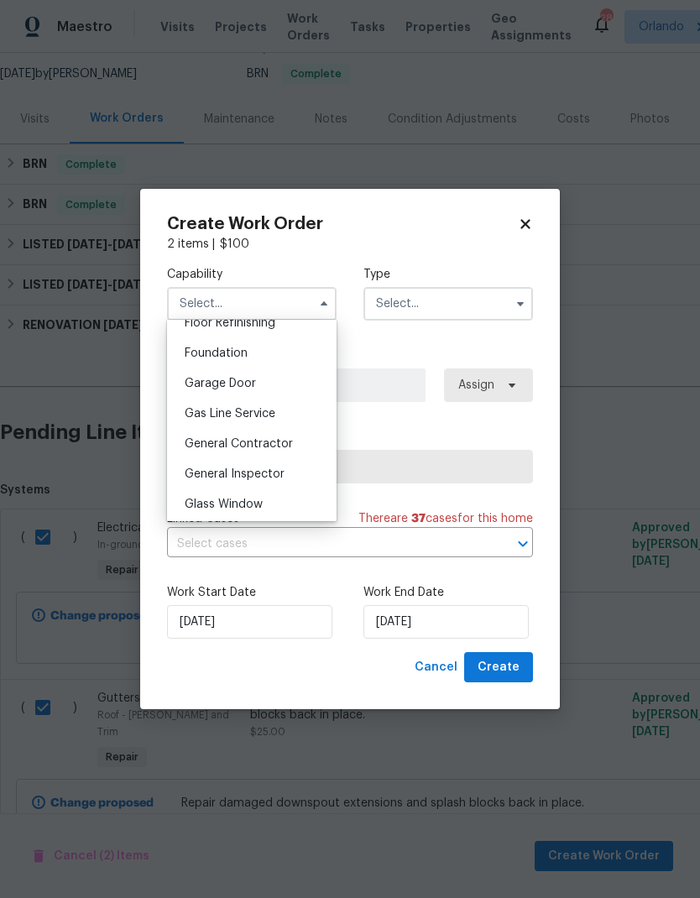
scroll to position [714, 0]
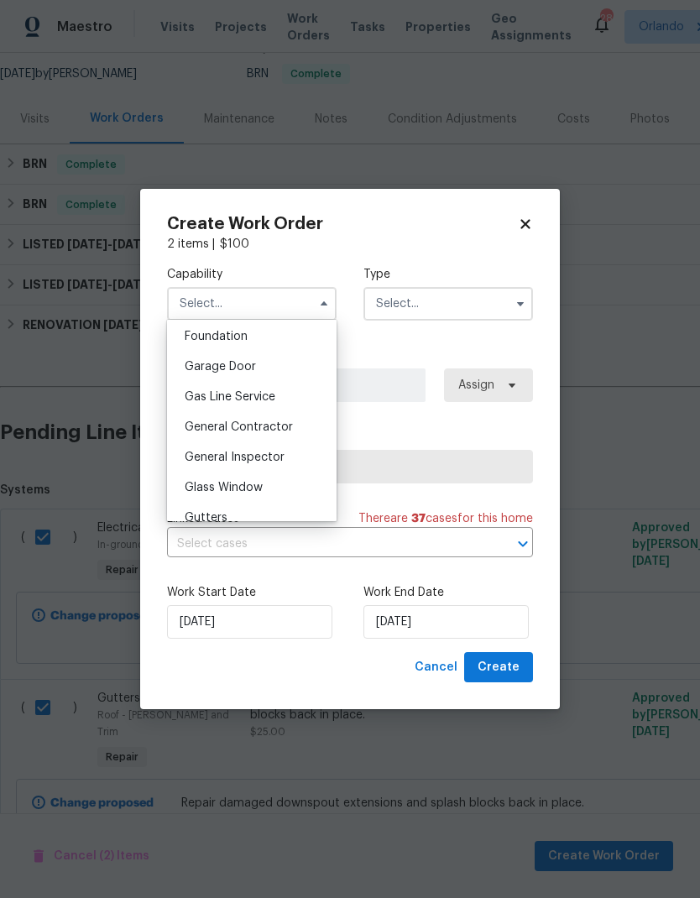
click at [271, 431] on span "General Contractor" at bounding box center [239, 427] width 108 height 12
type input "General Contractor"
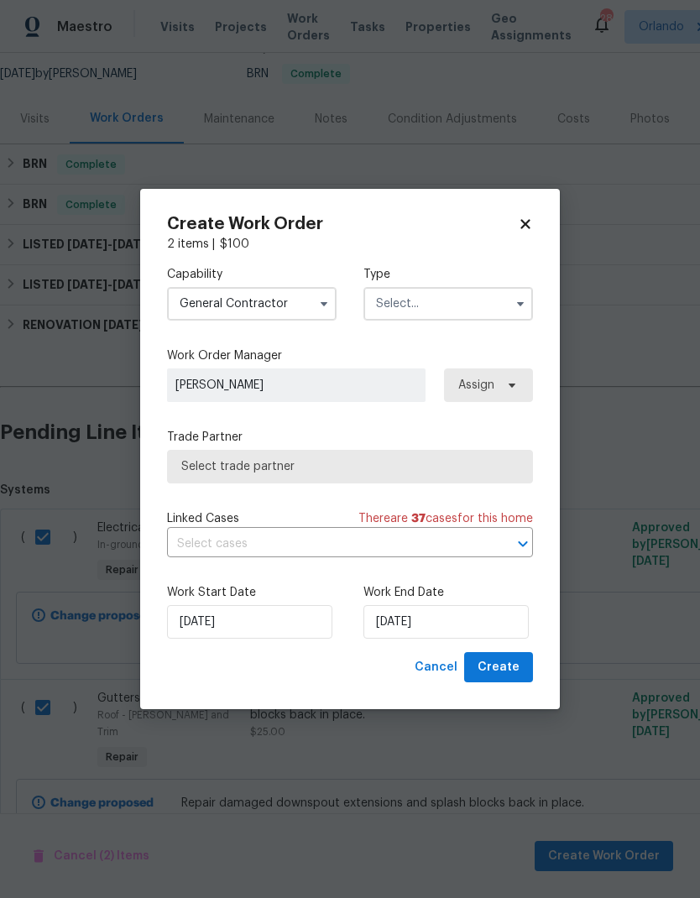
click at [483, 304] on input "text" at bounding box center [448, 304] width 170 height 34
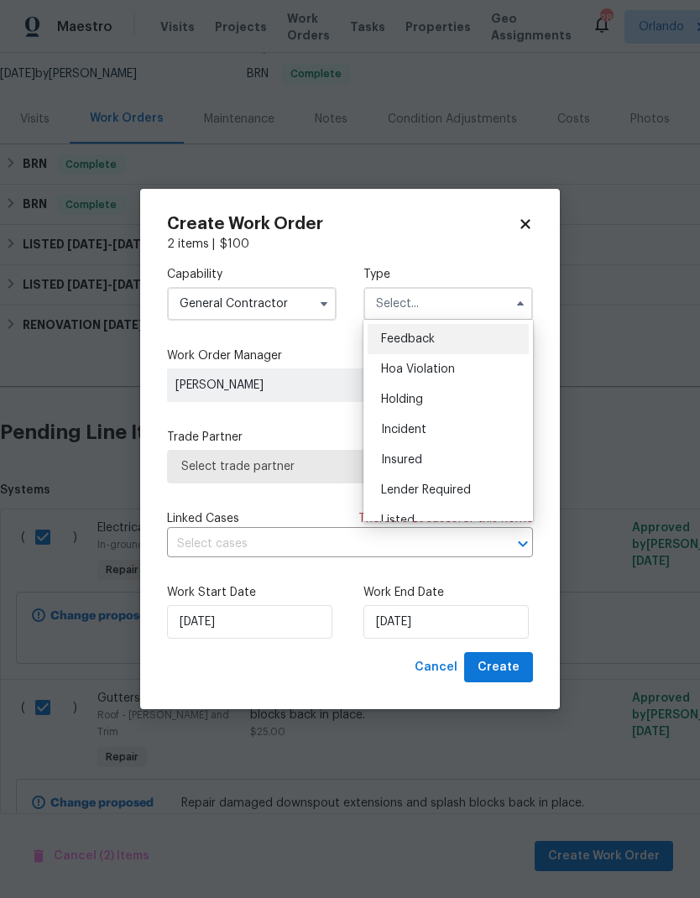
click at [472, 514] on div "Listed" at bounding box center [448, 520] width 161 height 30
type input "Listed"
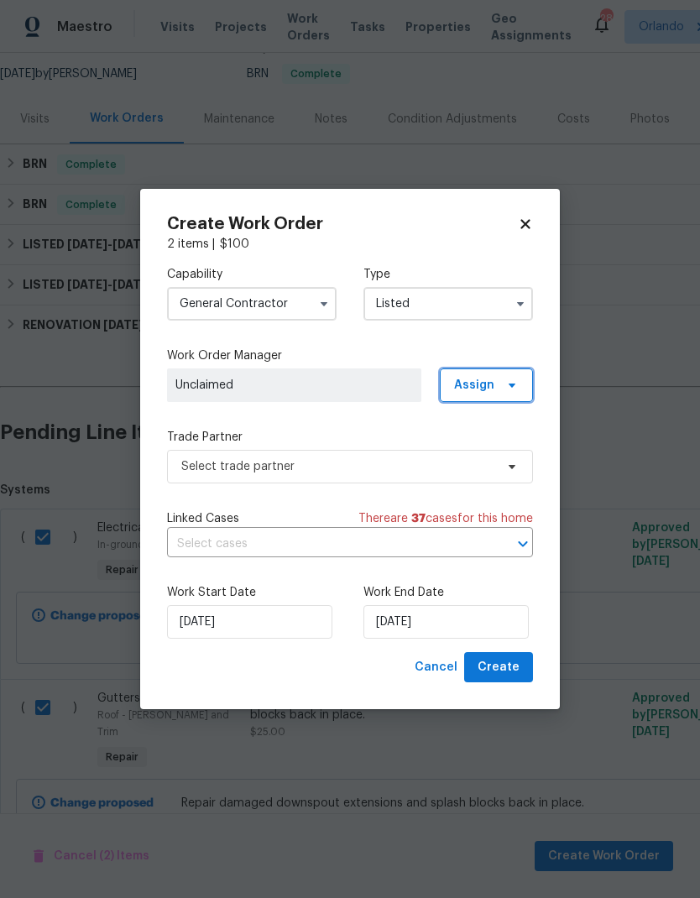
click at [512, 386] on icon at bounding box center [512, 386] width 7 height 4
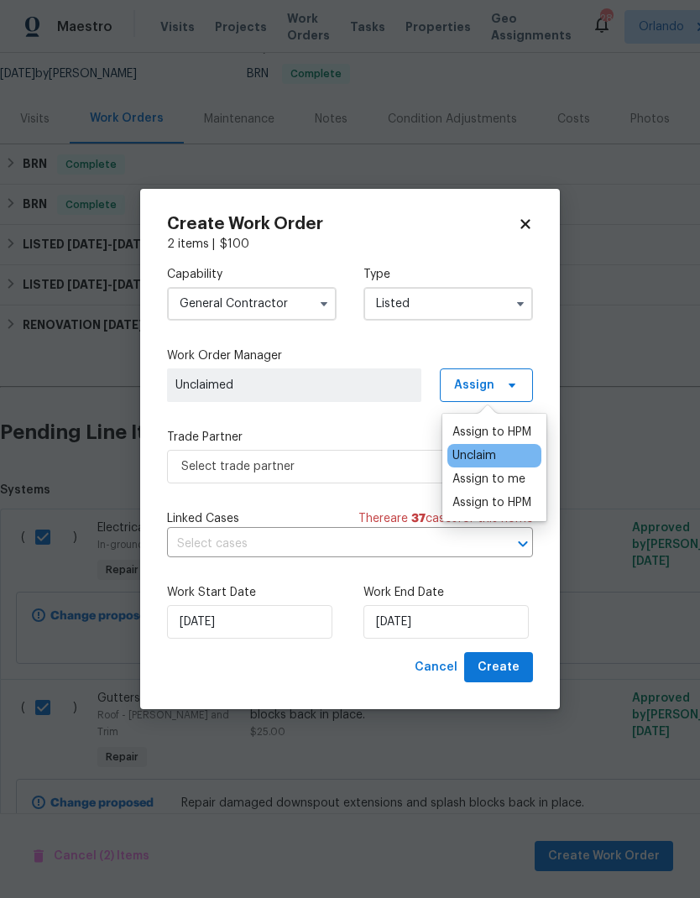
click at [519, 483] on div "Assign to me" at bounding box center [488, 479] width 73 height 17
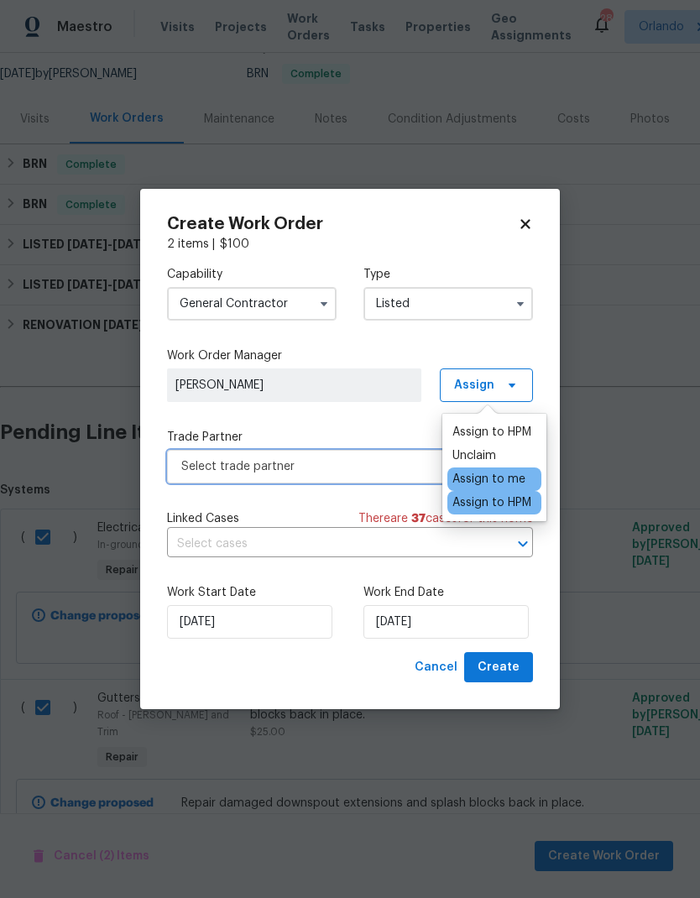
click at [384, 460] on span "Select trade partner" at bounding box center [337, 466] width 313 height 17
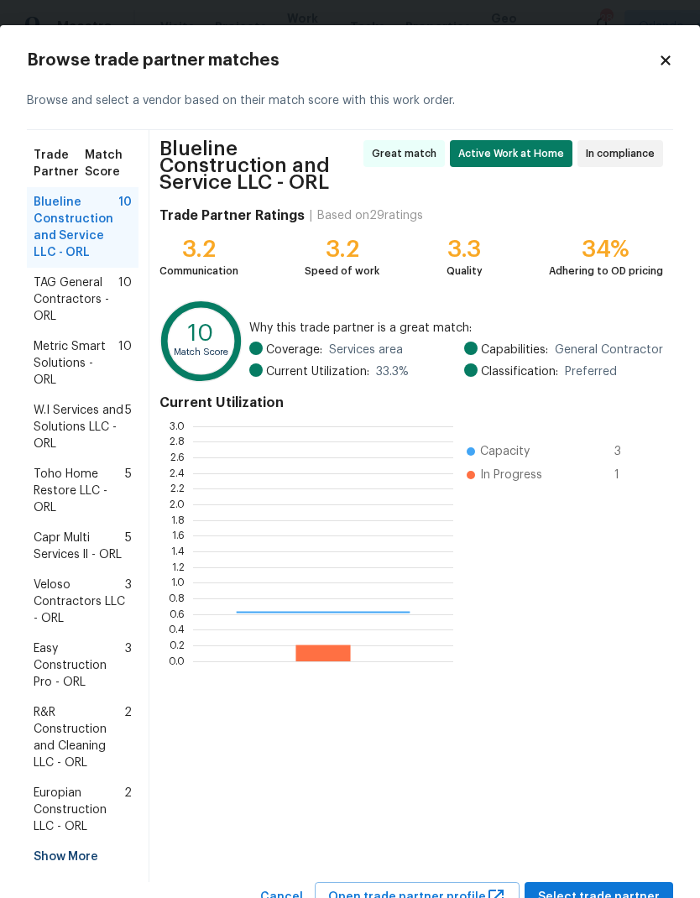
scroll to position [235, 260]
click at [80, 591] on span "Veloso Contractors LLC - ORL" at bounding box center [79, 602] width 91 height 50
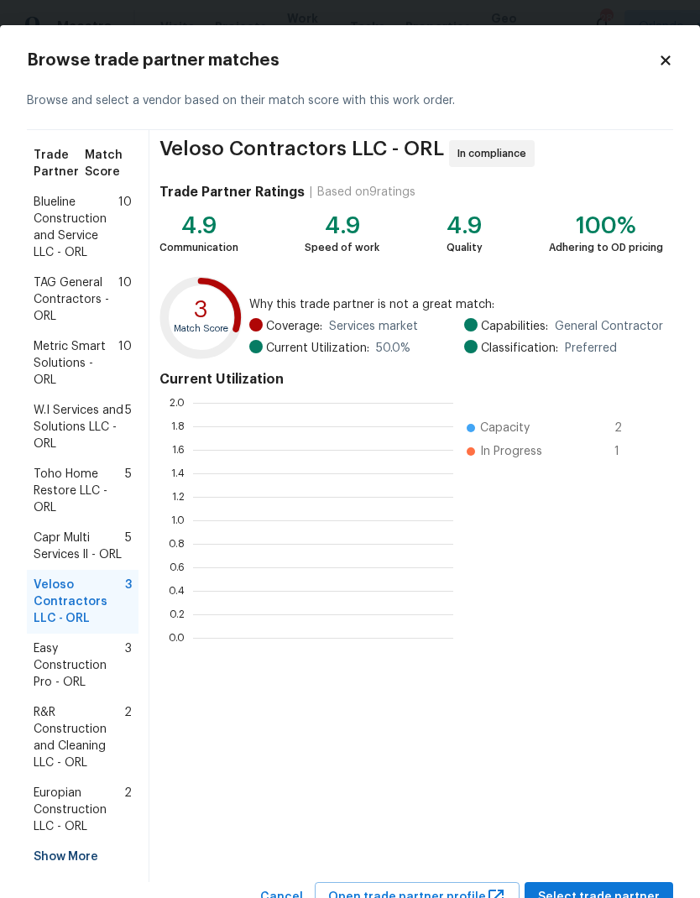
scroll to position [2, 2]
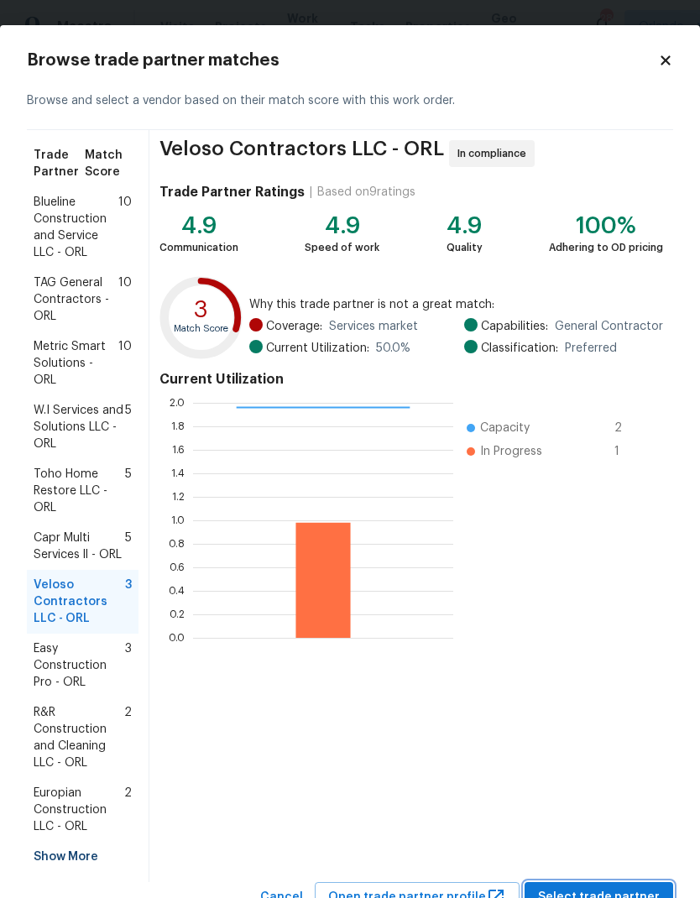
click at [648, 887] on span "Select trade partner" at bounding box center [599, 897] width 122 height 21
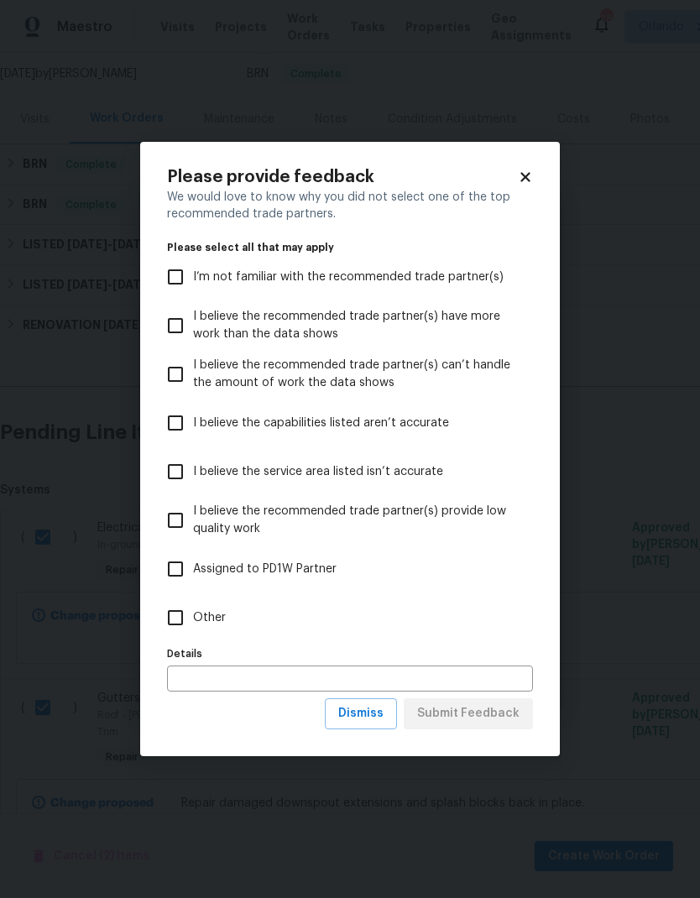
click at [204, 615] on span "Other" at bounding box center [209, 618] width 33 height 18
click at [193, 615] on input "Other" at bounding box center [175, 617] width 35 height 35
checkbox input "true"
click at [510, 717] on span "Submit Feedback" at bounding box center [468, 713] width 102 height 21
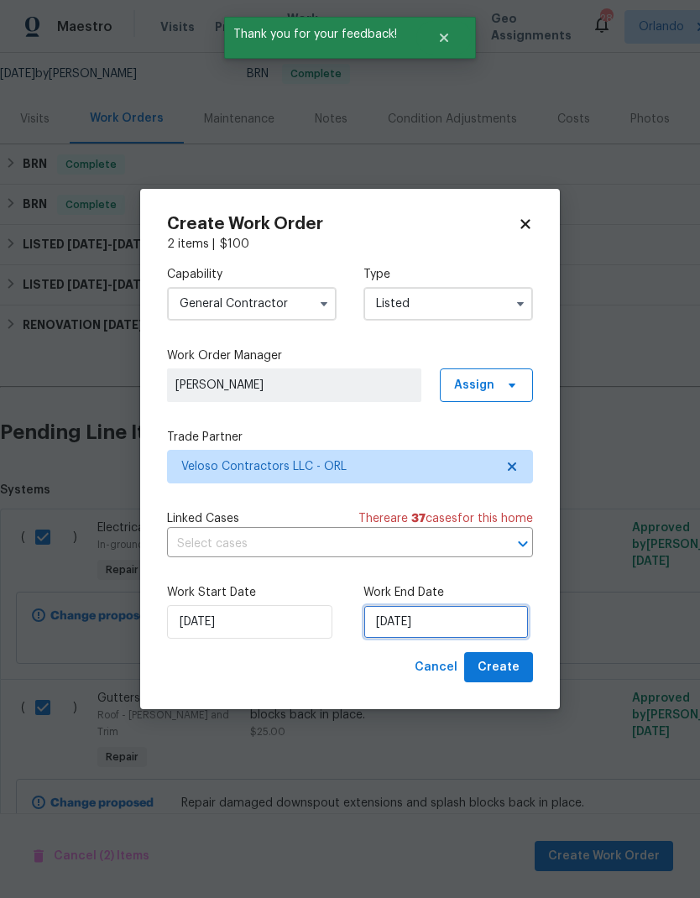
click at [464, 621] on input "[DATE]" at bounding box center [445, 622] width 165 height 34
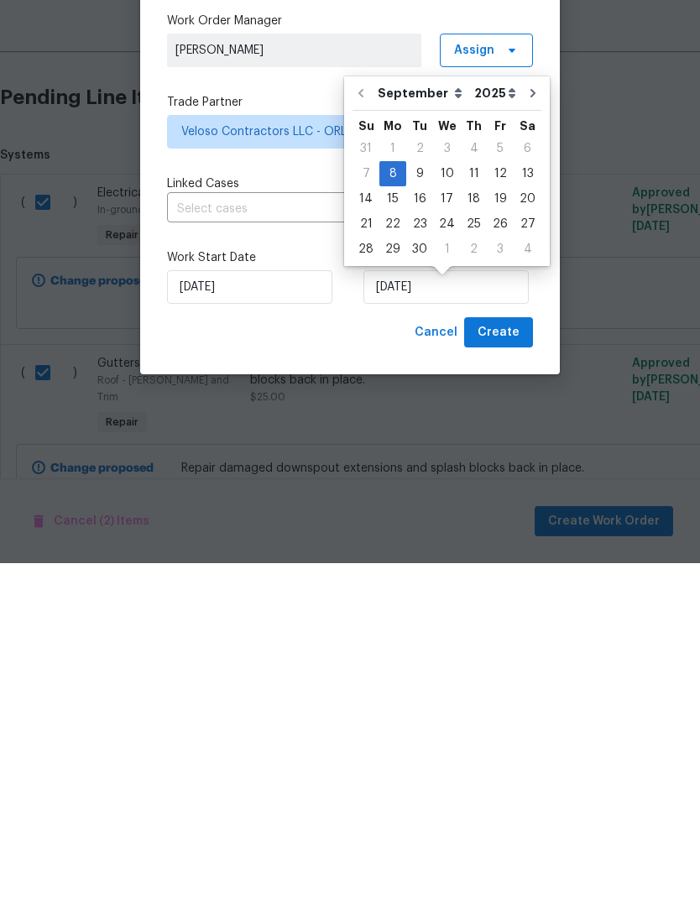
click at [536, 295] on div "Create Work Order 2 items | $ 100 Capability General Contractor Type Listed Wor…" at bounding box center [350, 449] width 420 height 521
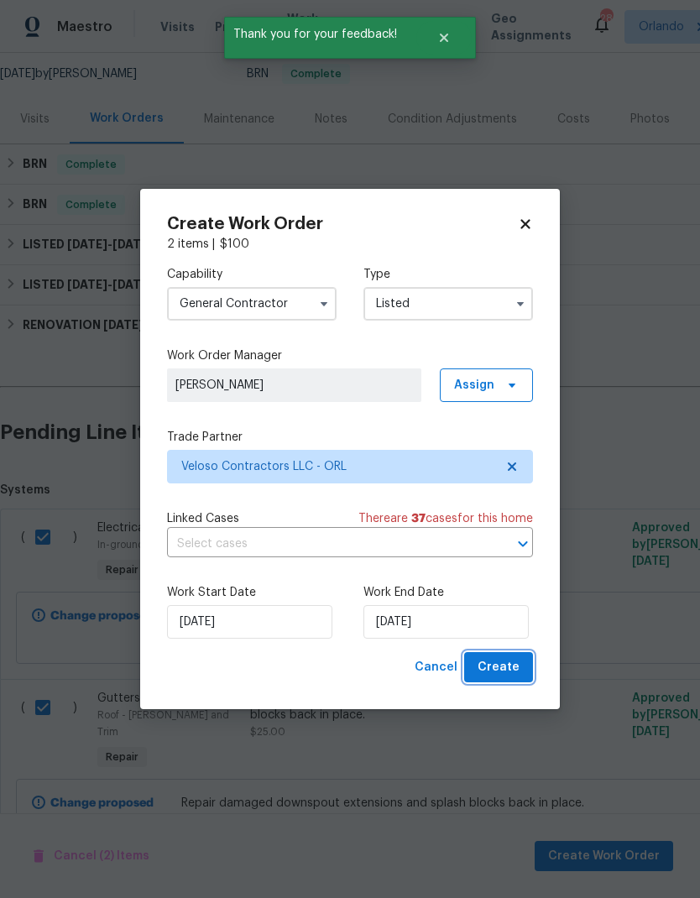
click at [509, 672] on span "Create" at bounding box center [499, 667] width 42 height 21
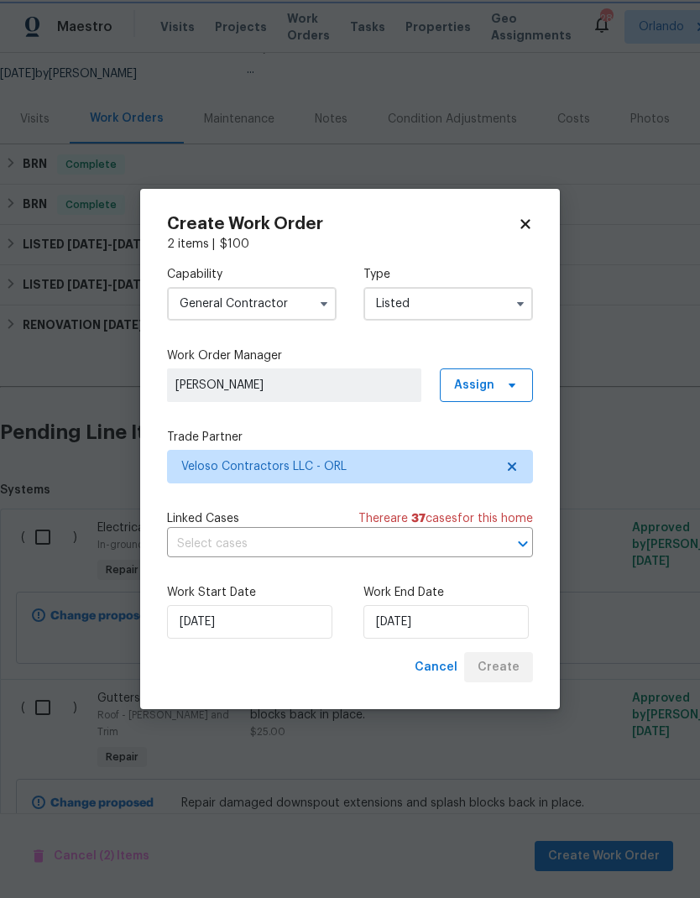
checkbox input "false"
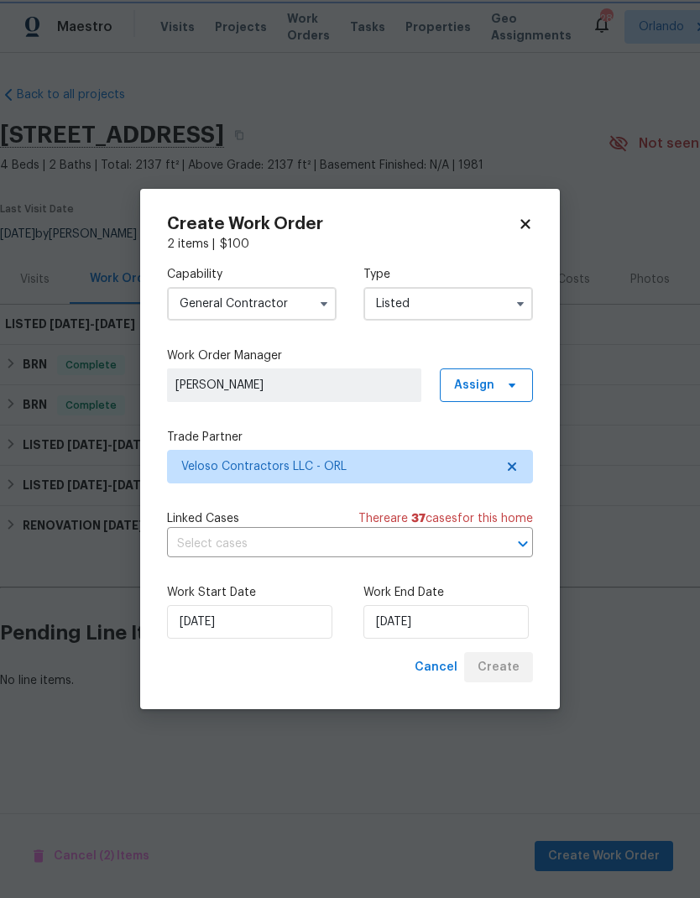
scroll to position [0, 0]
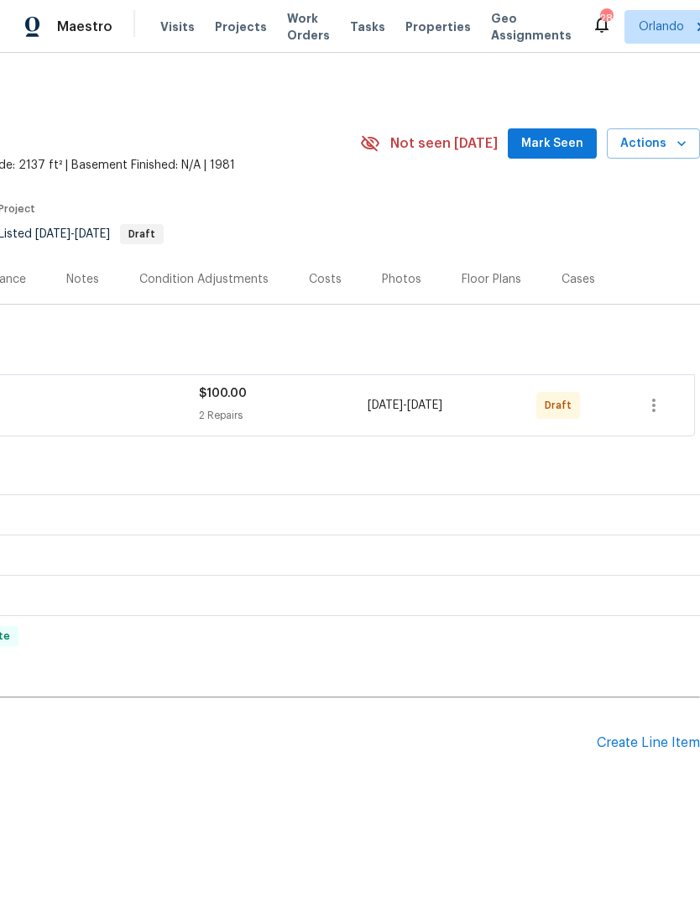
scroll to position [0, 248]
click at [657, 417] on button "button" at bounding box center [654, 405] width 40 height 40
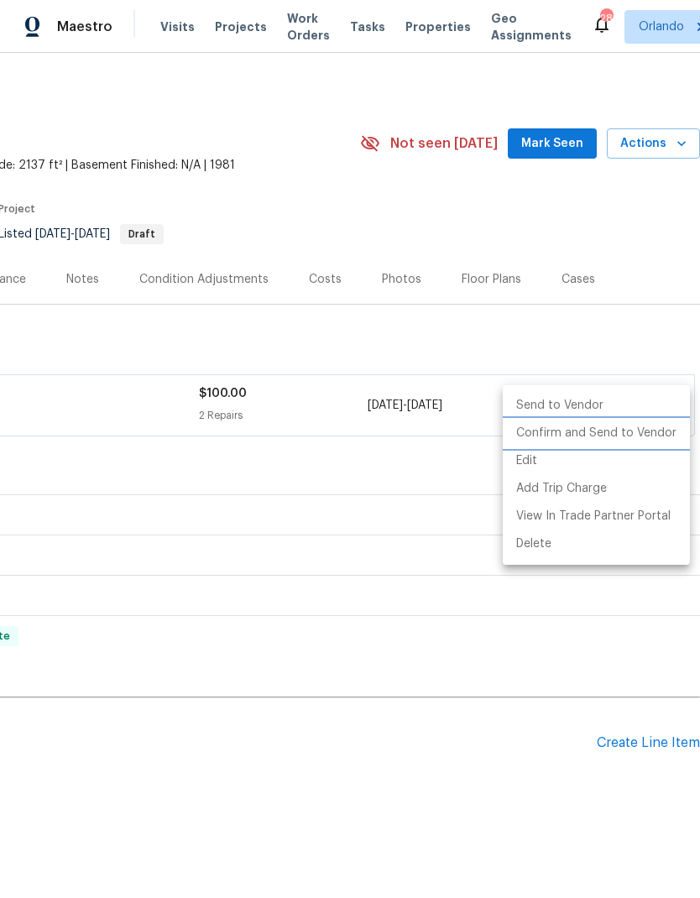
click at [640, 431] on li "Confirm and Send to Vendor" at bounding box center [596, 434] width 187 height 28
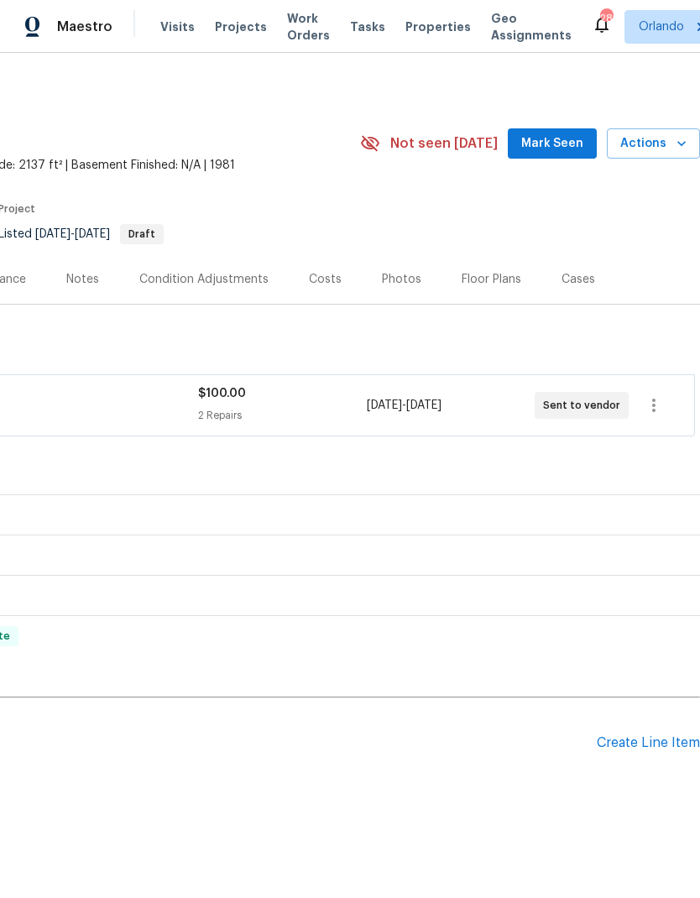
scroll to position [0, 248]
click at [568, 143] on span "Mark Seen" at bounding box center [552, 143] width 62 height 21
